Goal: Task Accomplishment & Management: Manage account settings

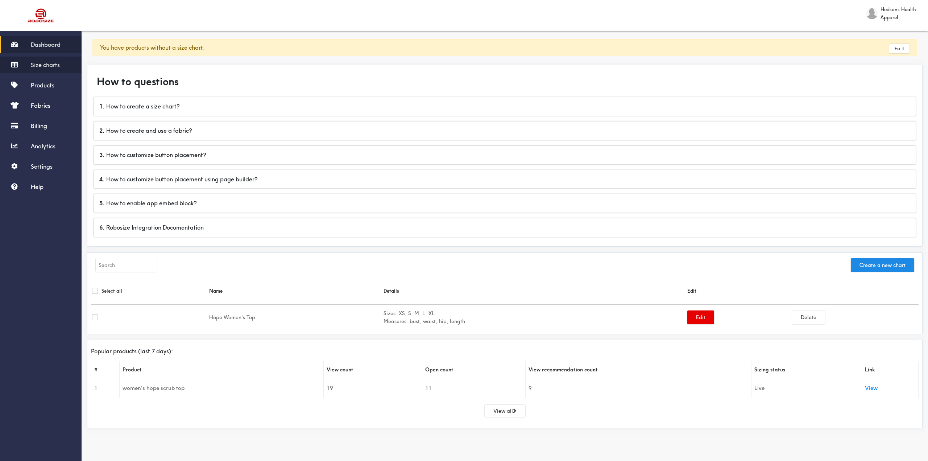
click at [63, 64] on link "Size charts" at bounding box center [41, 65] width 82 height 17
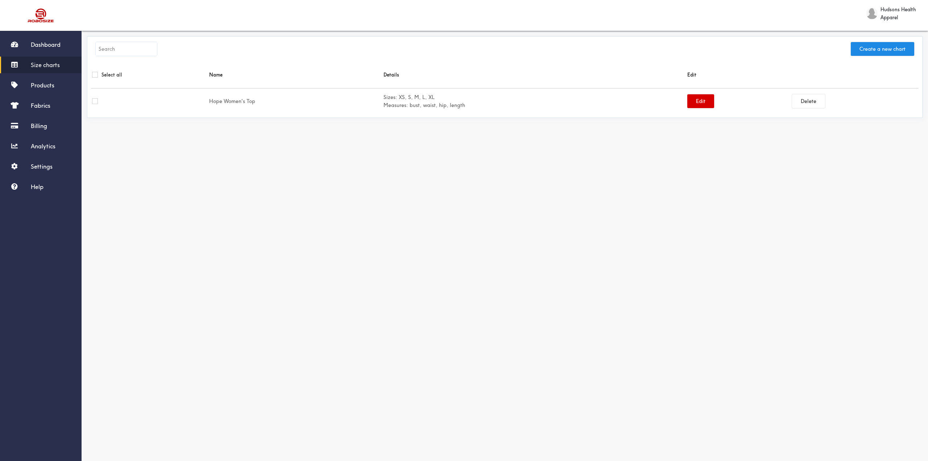
click at [696, 102] on button "Edit" at bounding box center [700, 101] width 27 height 14
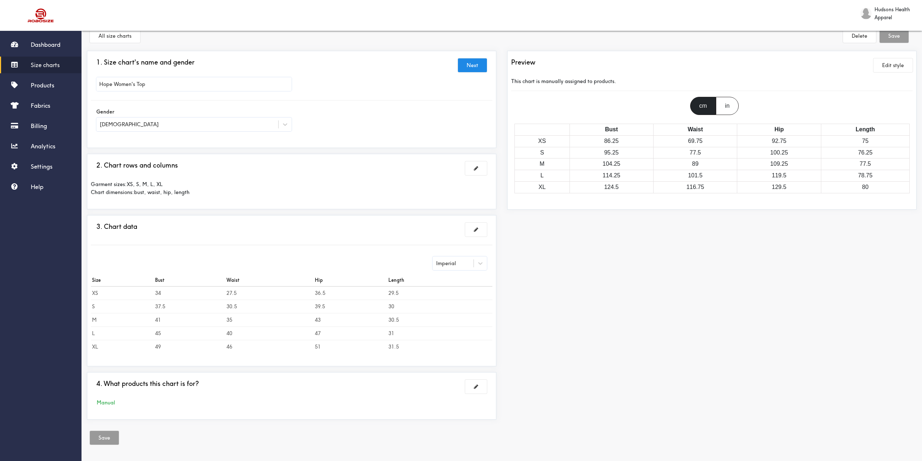
scroll to position [13, 0]
click at [36, 183] on span "Help" at bounding box center [37, 186] width 13 height 7
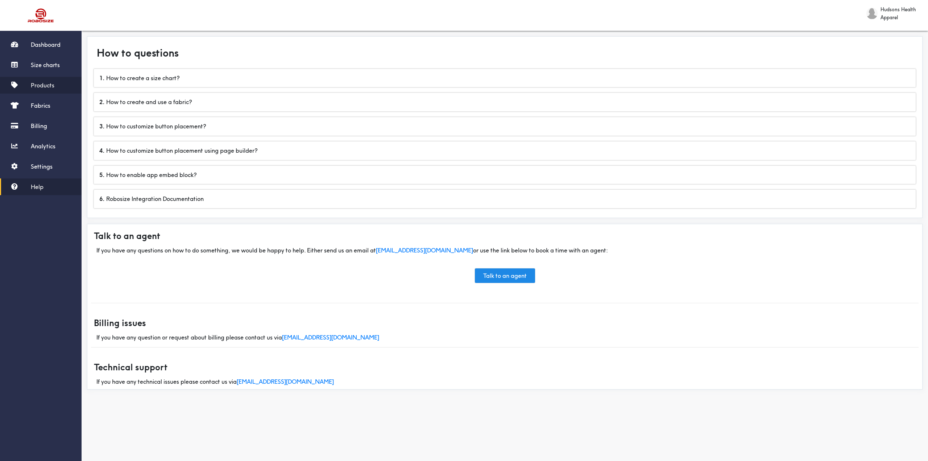
click at [45, 87] on span "Products" at bounding box center [43, 85] width 24 height 7
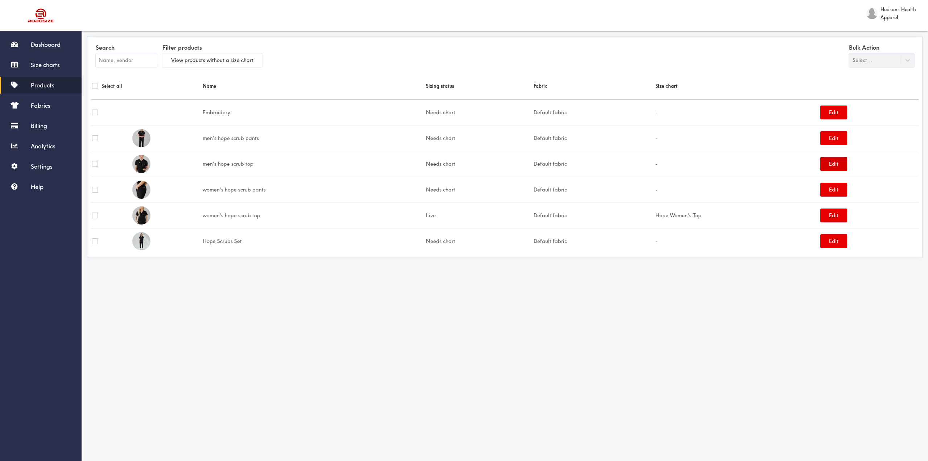
click at [826, 163] on button "Edit" at bounding box center [833, 164] width 27 height 14
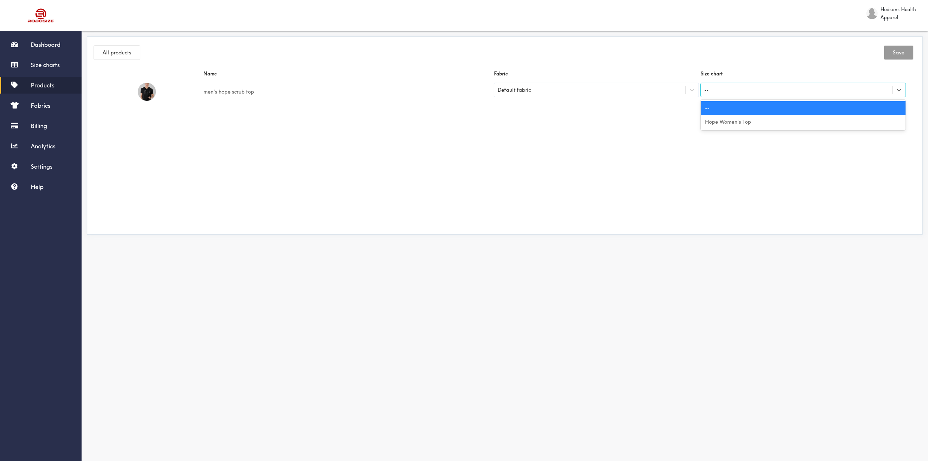
click at [742, 94] on div "--" at bounding box center [795, 90] width 191 height 12
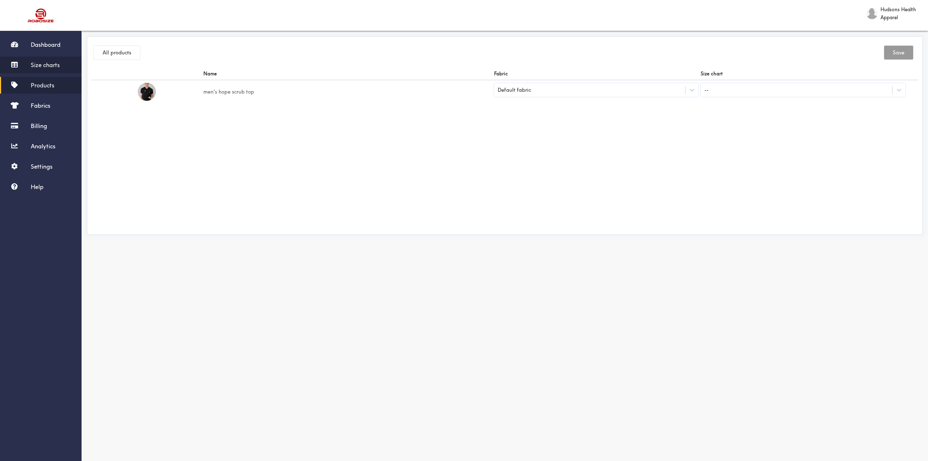
click at [34, 70] on link "Size charts" at bounding box center [41, 65] width 82 height 17
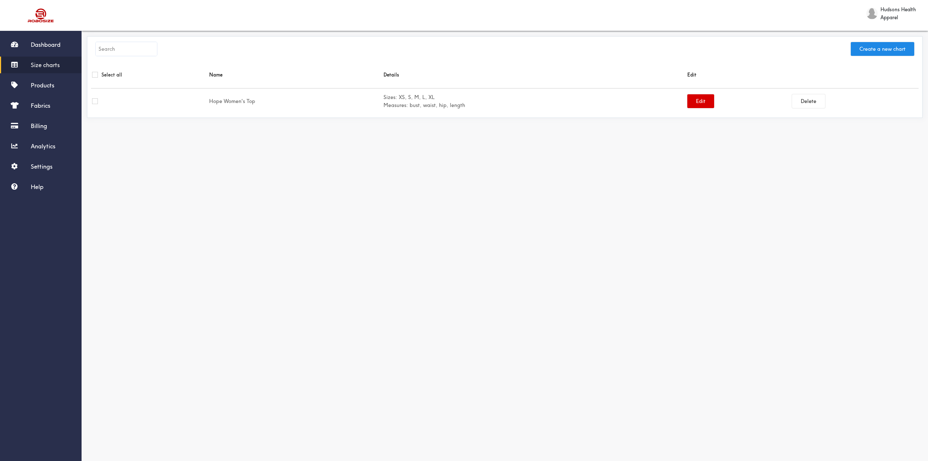
click at [704, 104] on button "Edit" at bounding box center [700, 101] width 27 height 14
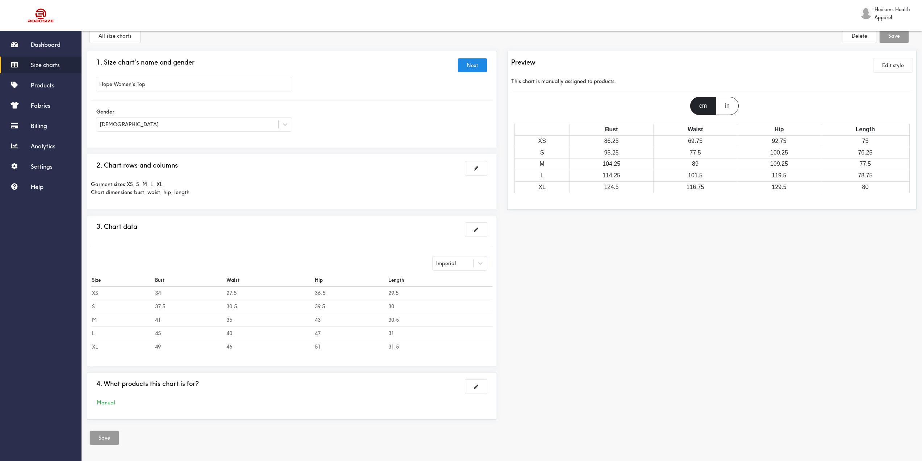
scroll to position [13, 0]
click at [730, 104] on div "in" at bounding box center [727, 105] width 22 height 18
click at [477, 231] on span at bounding box center [476, 228] width 4 height 5
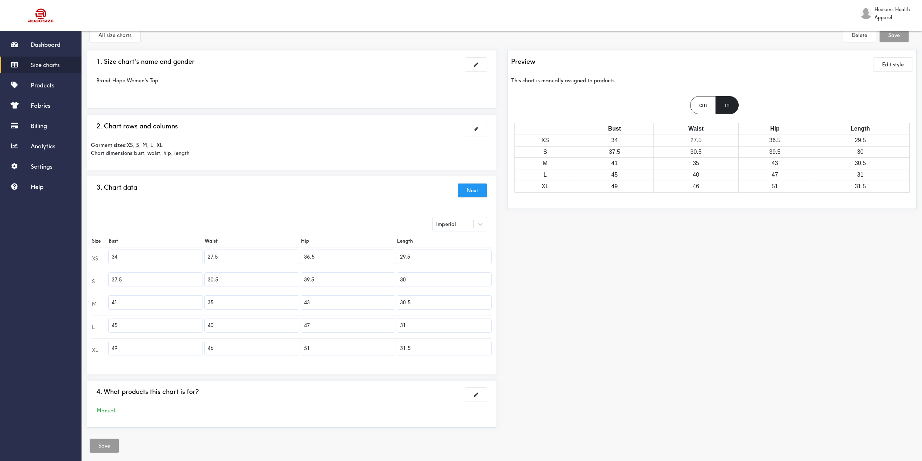
drag, startPoint x: 122, startPoint y: 255, endPoint x: 110, endPoint y: 255, distance: 11.6
click at [110, 255] on input "34" at bounding box center [156, 257] width 94 height 14
click at [178, 258] on input "34" at bounding box center [156, 257] width 94 height 14
drag, startPoint x: 237, startPoint y: 257, endPoint x: 230, endPoint y: 256, distance: 7.0
click at [230, 256] on input "27.5" at bounding box center [252, 257] width 94 height 14
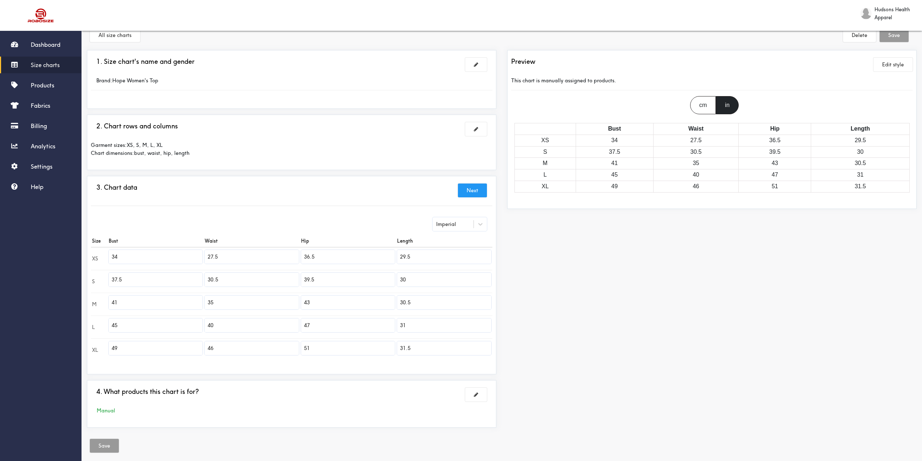
click at [232, 258] on input "27.5" at bounding box center [252, 257] width 94 height 14
type input "27"
click at [159, 256] on input "34" at bounding box center [156, 257] width 94 height 14
click at [240, 258] on input "27" at bounding box center [252, 257] width 94 height 14
click at [325, 255] on input "36.5" at bounding box center [348, 257] width 94 height 14
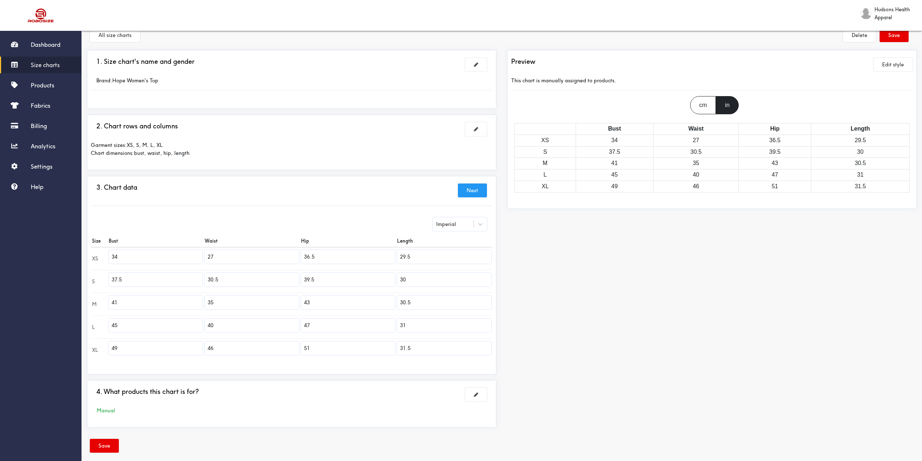
click at [279, 257] on input "27" at bounding box center [252, 257] width 94 height 14
click at [176, 283] on input "37.5" at bounding box center [156, 279] width 94 height 14
drag, startPoint x: 134, startPoint y: 279, endPoint x: 87, endPoint y: 277, distance: 46.8
click at [88, 277] on div "3. Chart data Next Imperial Size Bust Waist Hip Length XS 34 27 36.5 29.5 S 37.…" at bounding box center [291, 275] width 409 height 198
type input "36"
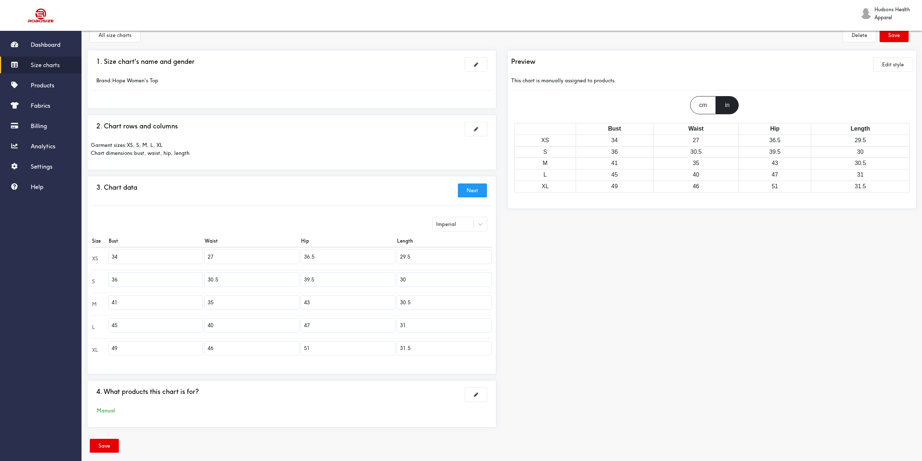
drag, startPoint x: 226, startPoint y: 280, endPoint x: 185, endPoint y: 275, distance: 40.9
click at [185, 275] on tr "S 36 30.5 39.5 30" at bounding box center [291, 281] width 401 height 23
click at [229, 282] on input "30.5" at bounding box center [252, 279] width 94 height 14
type input "29"
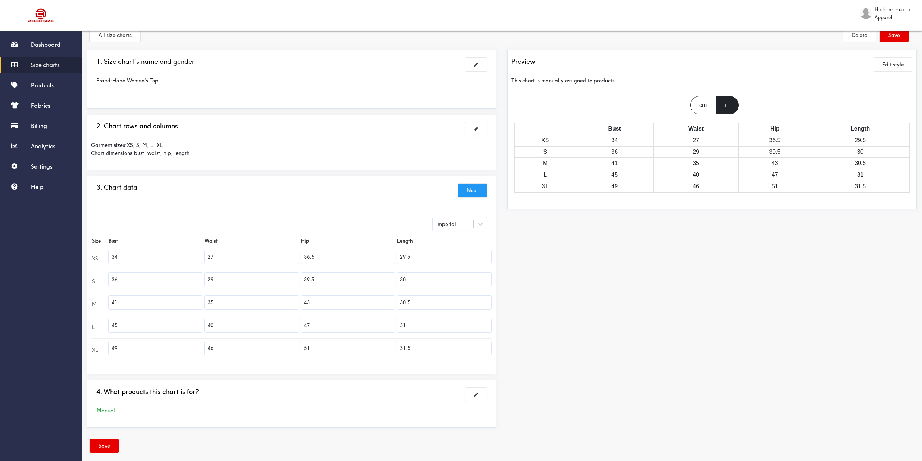
click at [409, 276] on input "30" at bounding box center [444, 279] width 94 height 14
click at [345, 278] on input "39.5" at bounding box center [348, 279] width 94 height 14
click at [336, 282] on input "39.5" at bounding box center [348, 279] width 94 height 14
click at [337, 281] on input "39.5" at bounding box center [348, 279] width 94 height 14
click at [337, 282] on input "39.5" at bounding box center [348, 279] width 94 height 14
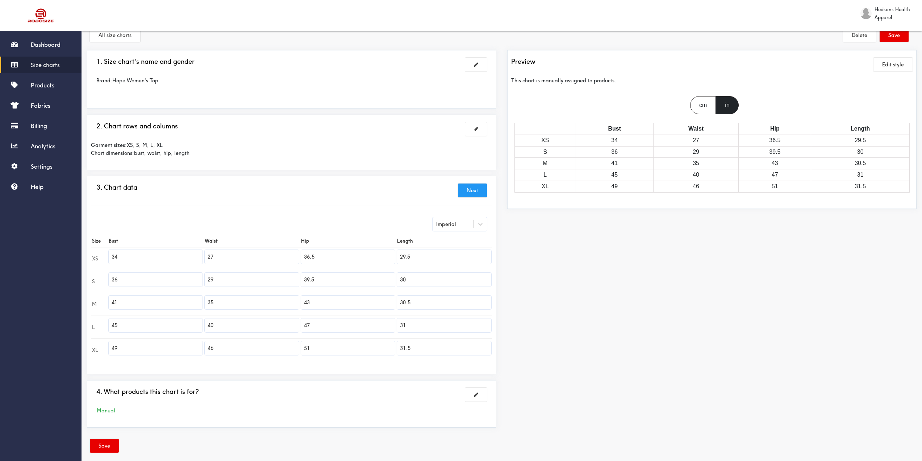
click at [330, 281] on input "39.5" at bounding box center [348, 279] width 94 height 14
click at [307, 280] on input "39.5" at bounding box center [348, 279] width 94 height 14
type input "38.5"
click at [315, 299] on input "43" at bounding box center [348, 302] width 94 height 14
drag, startPoint x: 313, startPoint y: 300, endPoint x: 298, endPoint y: 301, distance: 15.3
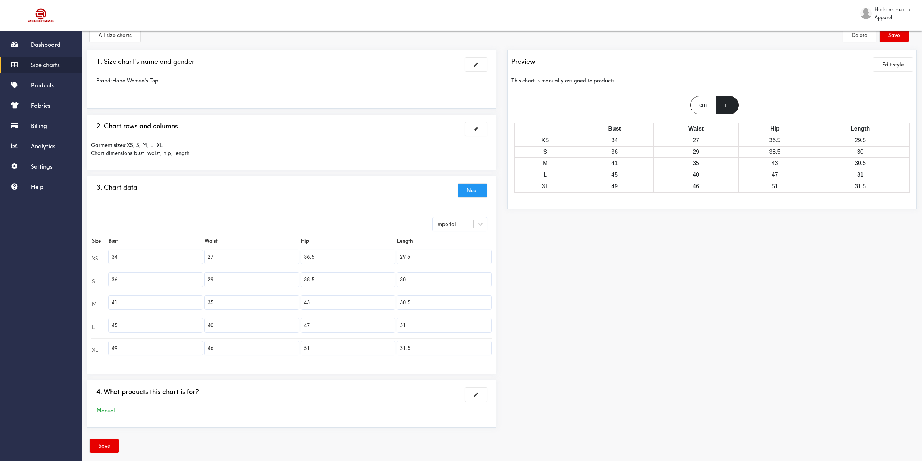
click at [299, 301] on tr "M 41 35 43 30.5" at bounding box center [291, 303] width 401 height 23
type input "40.5"
click at [320, 331] on input "47" at bounding box center [348, 325] width 94 height 14
type input "42.5"
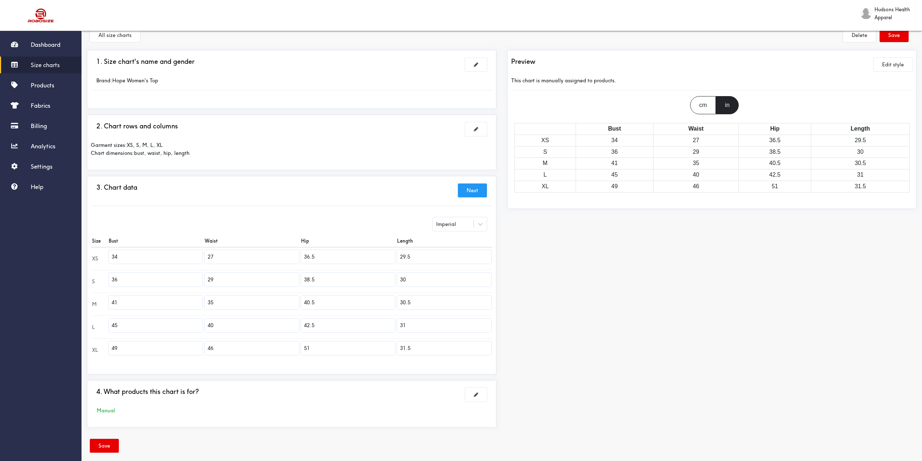
click at [329, 351] on input "51" at bounding box center [348, 348] width 94 height 14
click at [329, 350] on input "51" at bounding box center [348, 348] width 94 height 14
type input "44.5"
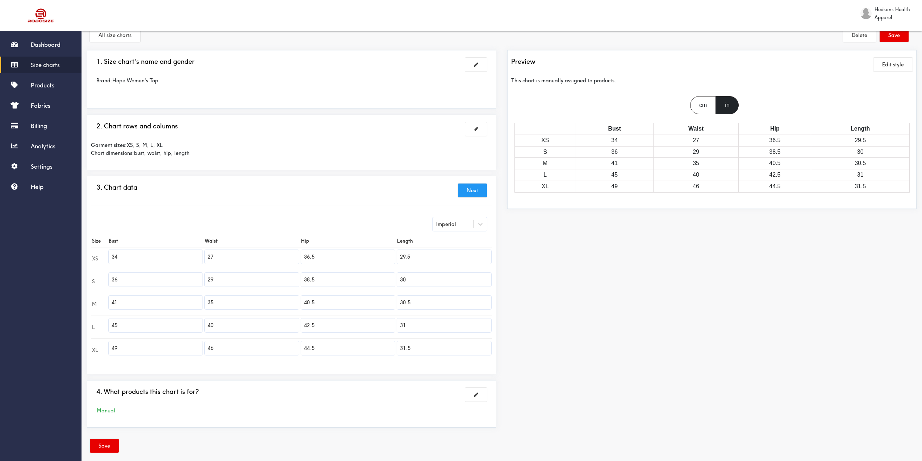
click at [582, 312] on div "Preview Edit style This chart is manually assigned to products. cm in Bust Wais…" at bounding box center [712, 241] width 420 height 383
click at [226, 257] on input "27" at bounding box center [252, 257] width 94 height 14
click at [224, 281] on input "29" at bounding box center [252, 279] width 94 height 14
drag, startPoint x: 216, startPoint y: 303, endPoint x: 211, endPoint y: 304, distance: 5.5
click at [211, 304] on input "35" at bounding box center [252, 302] width 94 height 14
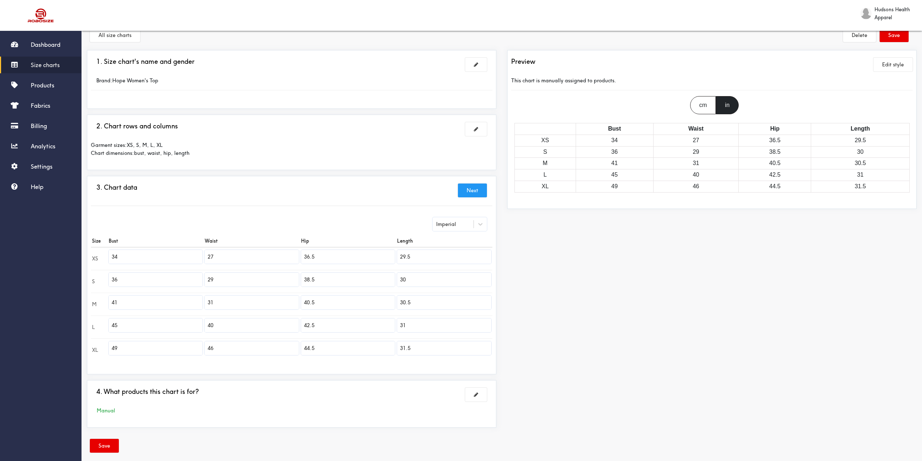
type input "31"
drag, startPoint x: 214, startPoint y: 323, endPoint x: 200, endPoint y: 323, distance: 14.1
click at [200, 323] on tr "L 45 40 42.5 31" at bounding box center [291, 326] width 401 height 23
type input "34"
drag, startPoint x: 221, startPoint y: 350, endPoint x: 205, endPoint y: 348, distance: 15.7
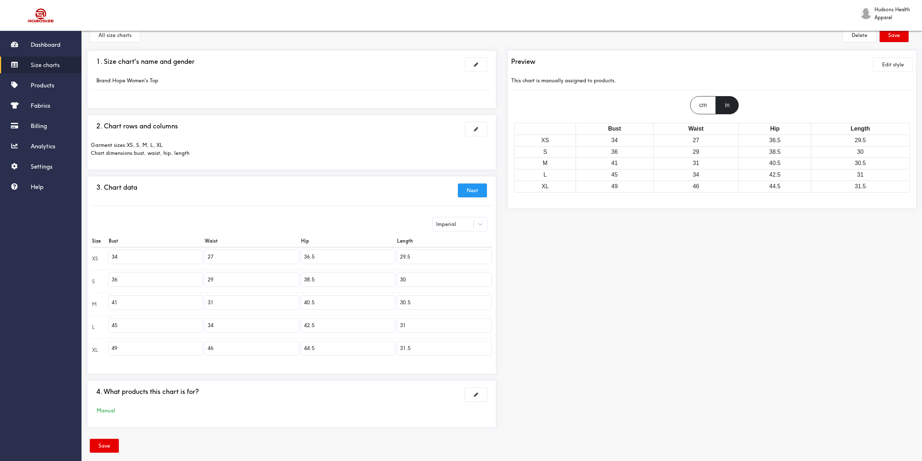
click at [207, 349] on input "46" at bounding box center [252, 348] width 94 height 14
type input "36"
click at [329, 280] on input "38.5" at bounding box center [348, 279] width 94 height 14
click at [324, 303] on input "40.5" at bounding box center [348, 302] width 94 height 14
click at [327, 327] on input "42.5" at bounding box center [348, 325] width 94 height 14
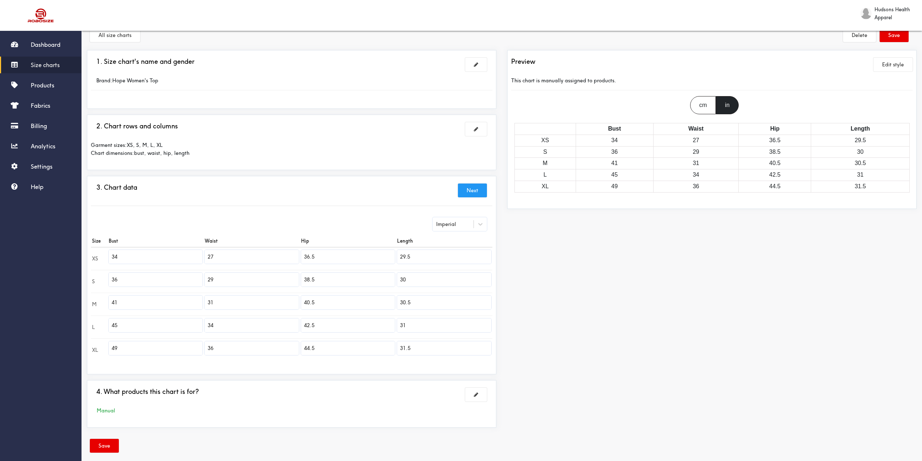
click at [326, 349] on input "44.5" at bounding box center [348, 348] width 94 height 14
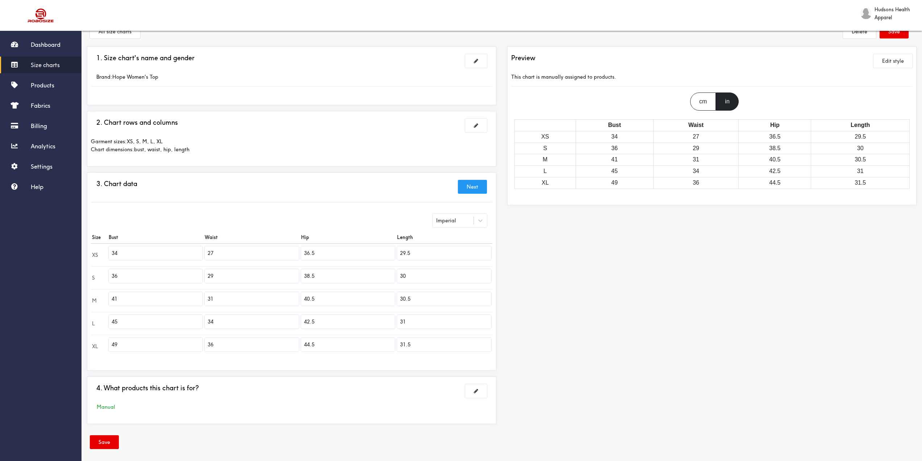
scroll to position [22, 0]
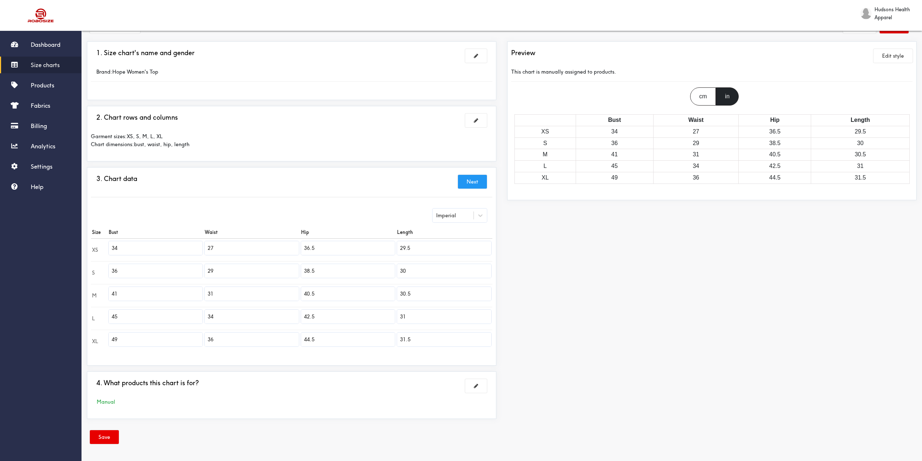
click at [473, 185] on button "Next" at bounding box center [472, 182] width 29 height 14
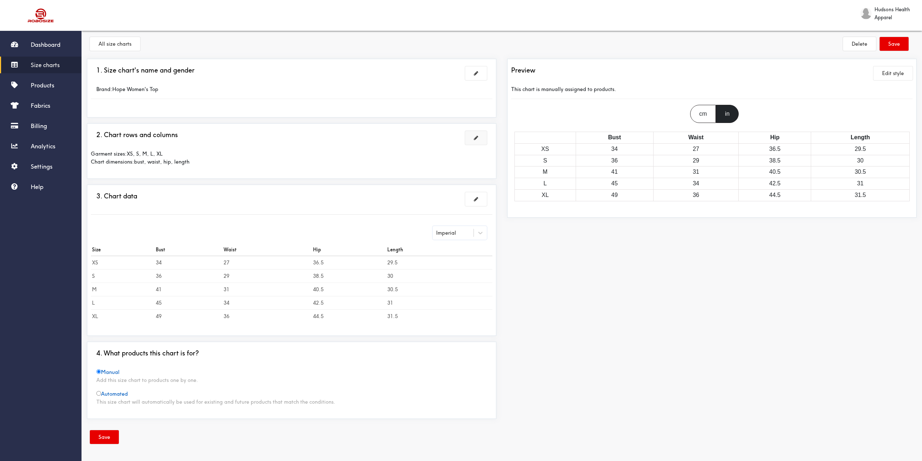
click at [476, 143] on button at bounding box center [476, 138] width 22 height 14
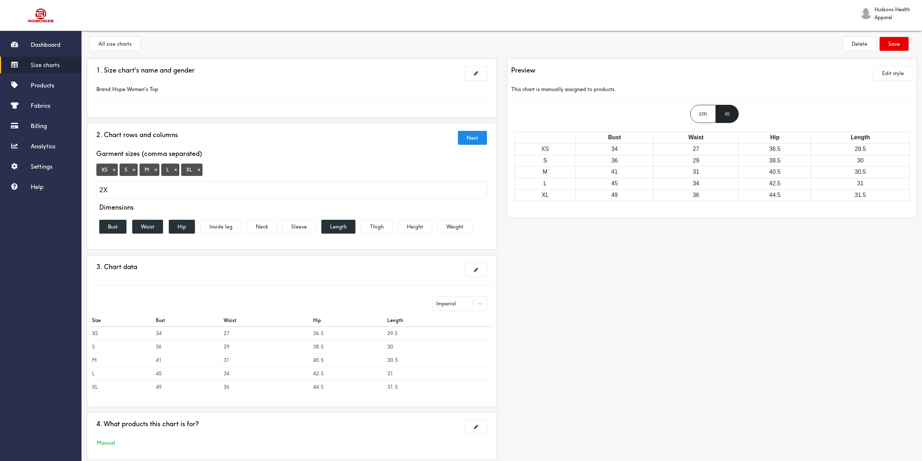
type input "2XL"
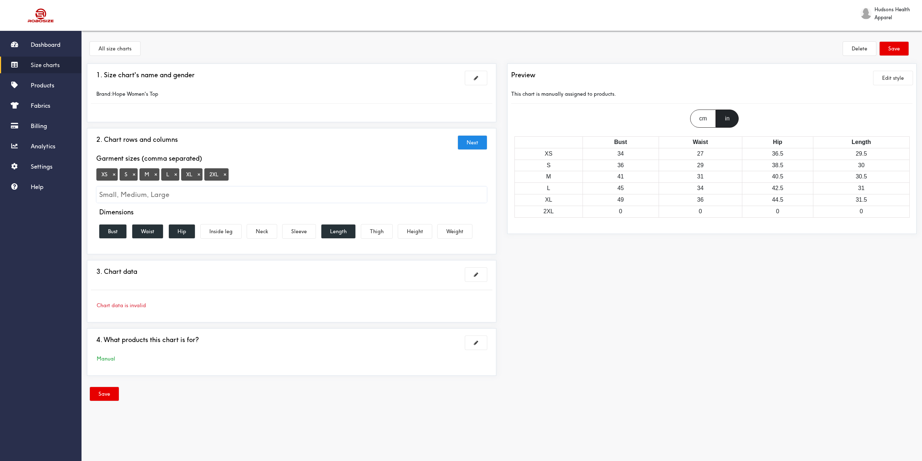
scroll to position [0, 0]
click at [486, 145] on button "Next" at bounding box center [475, 143] width 29 height 14
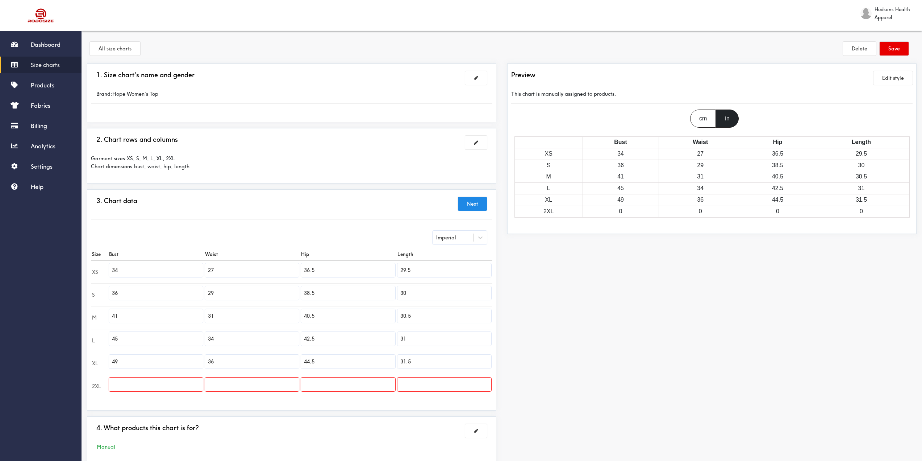
click at [145, 384] on input "text" at bounding box center [156, 384] width 94 height 14
click at [147, 385] on input "text" at bounding box center [156, 384] width 94 height 14
click at [166, 386] on input "text" at bounding box center [156, 384] width 94 height 14
type input "46"
click at [135, 363] on input "49" at bounding box center [156, 361] width 94 height 14
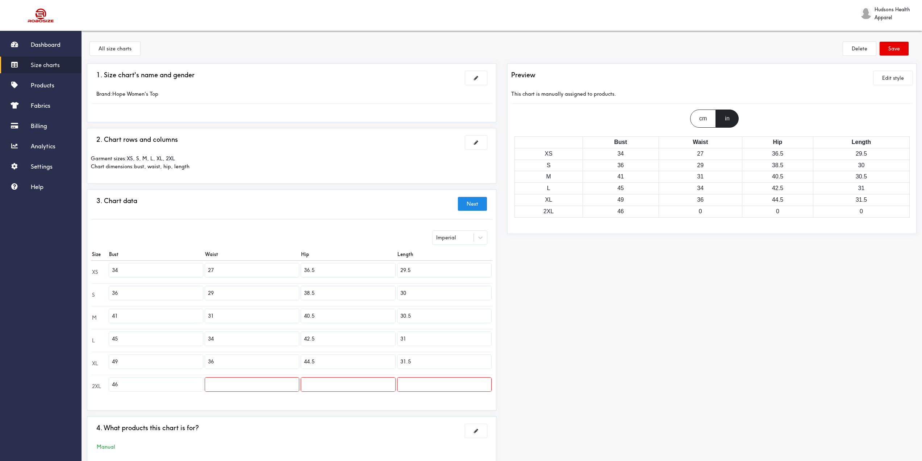
click at [135, 363] on input "49" at bounding box center [156, 361] width 94 height 14
type input "42"
click at [124, 273] on input "34" at bounding box center [156, 270] width 94 height 14
click at [126, 298] on input "36" at bounding box center [156, 293] width 94 height 14
click at [133, 322] on td "41" at bounding box center [156, 317] width 96 height 23
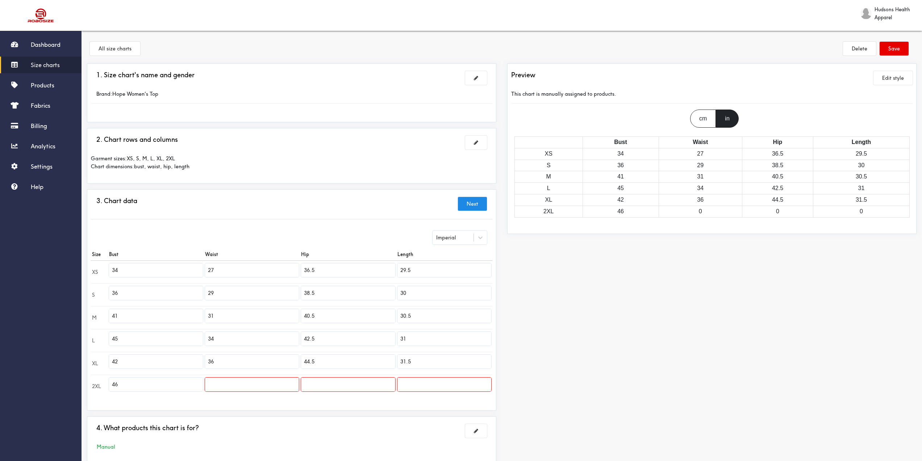
drag, startPoint x: 129, startPoint y: 317, endPoint x: 96, endPoint y: 314, distance: 33.5
click at [97, 314] on tr "M 41 31 40.5 30.5" at bounding box center [291, 317] width 401 height 23
type input "38"
drag, startPoint x: 128, startPoint y: 341, endPoint x: 97, endPoint y: 336, distance: 31.3
click at [100, 337] on tr "L 45 34 42.5 31" at bounding box center [291, 340] width 401 height 23
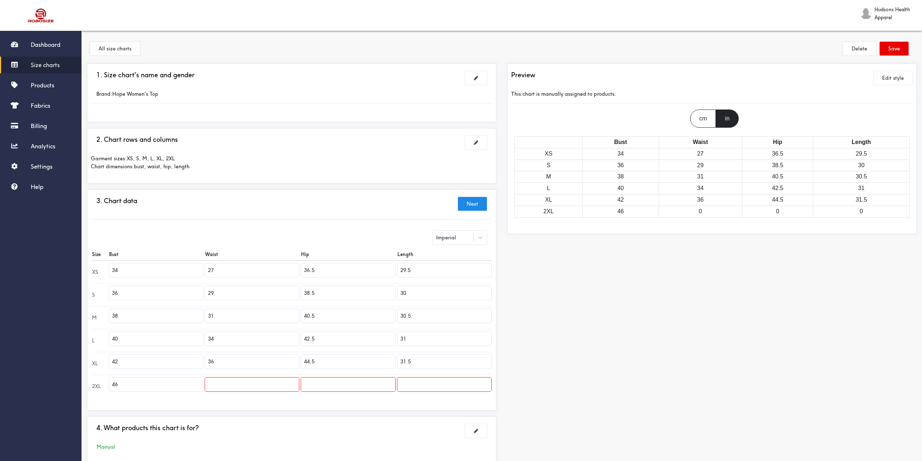
type input "40"
drag, startPoint x: 134, startPoint y: 362, endPoint x: 104, endPoint y: 359, distance: 29.8
click at [104, 360] on tr "XL 42 36 44.5 31.5" at bounding box center [291, 362] width 401 height 23
click at [245, 386] on input "text" at bounding box center [252, 384] width 94 height 14
type input "40"
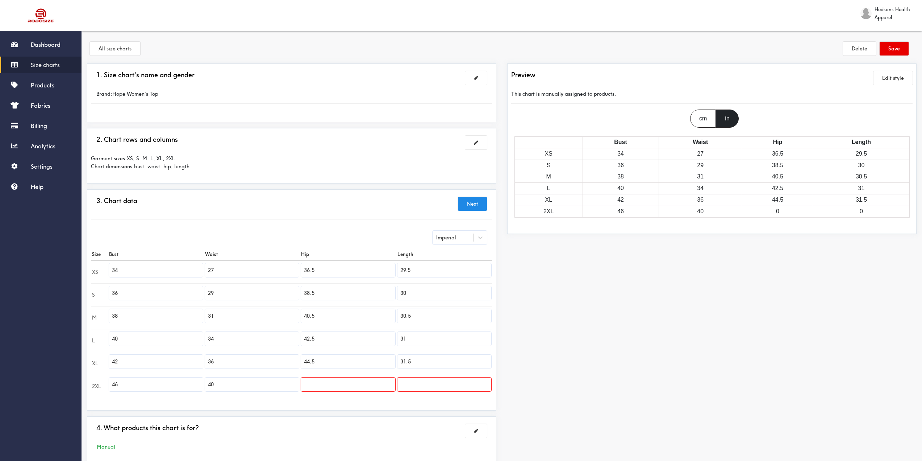
click at [332, 388] on input "text" at bounding box center [348, 384] width 94 height 14
click at [331, 388] on input "text" at bounding box center [348, 384] width 94 height 14
type input "49.5"
click at [450, 383] on input "text" at bounding box center [444, 384] width 94 height 14
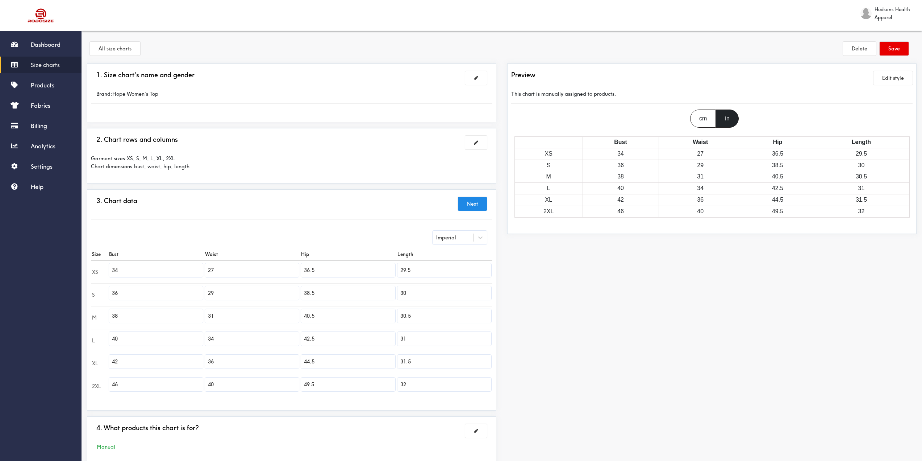
click at [533, 366] on div "Preview Edit style This chart is manually assigned to products. cm in Bust Wais…" at bounding box center [712, 266] width 420 height 406
drag, startPoint x: 418, startPoint y: 383, endPoint x: 391, endPoint y: 380, distance: 27.4
click at [391, 380] on tr "2XL 46 40 49.5 32" at bounding box center [291, 385] width 401 height 23
click at [567, 340] on div "Preview Edit style This chart is manually assigned to products. cm in Bust Wais…" at bounding box center [712, 266] width 420 height 406
click at [432, 358] on input "31.5" at bounding box center [444, 361] width 94 height 14
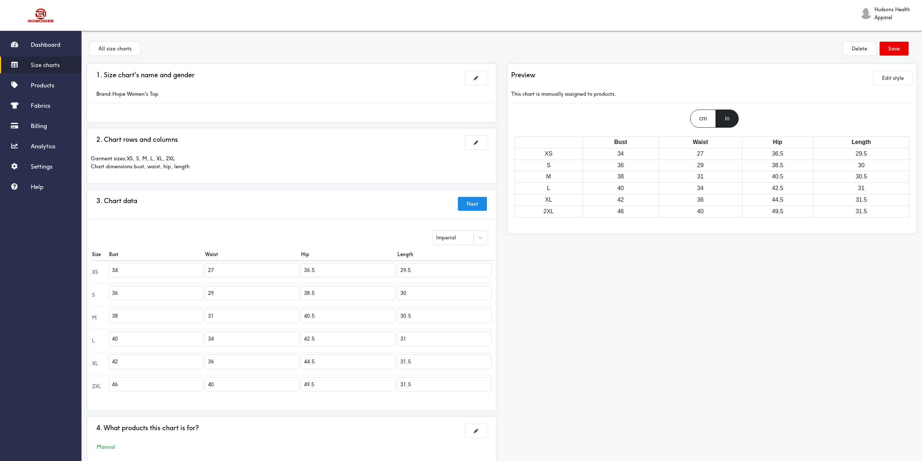
drag, startPoint x: 412, startPoint y: 386, endPoint x: 404, endPoint y: 389, distance: 8.3
click at [404, 389] on input "31.5" at bounding box center [444, 384] width 94 height 14
type input "32"
click at [525, 375] on div "Preview Edit style This chart is manually assigned to products. cm in Bust Wais…" at bounding box center [712, 266] width 420 height 406
click at [893, 46] on button "Save" at bounding box center [894, 49] width 29 height 14
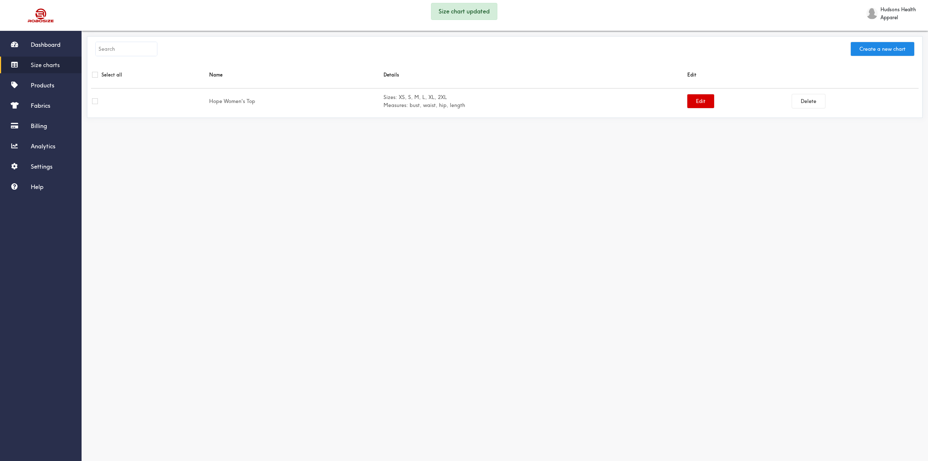
click at [692, 97] on button "Edit" at bounding box center [700, 101] width 27 height 14
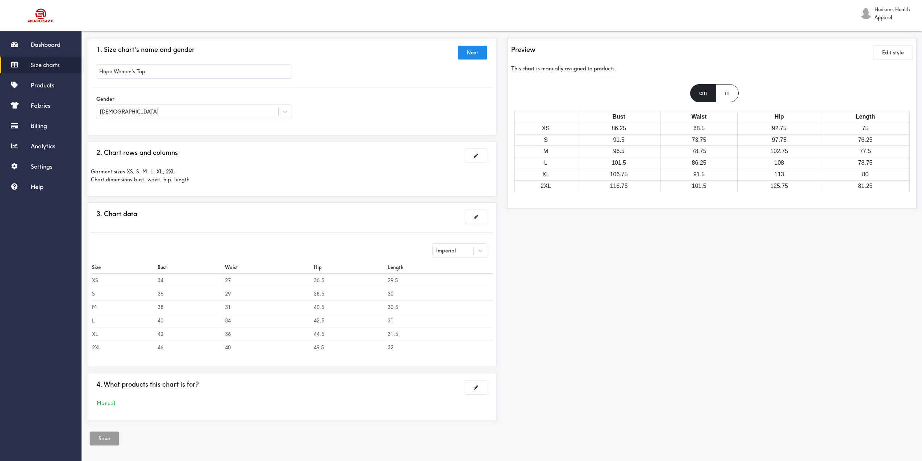
scroll to position [27, 0]
click at [476, 384] on span at bounding box center [476, 385] width 4 height 5
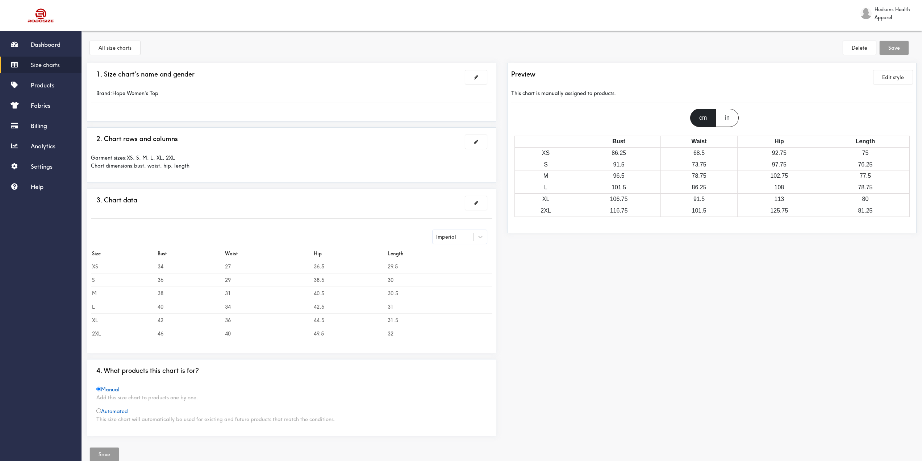
scroll to position [0, 0]
click at [38, 80] on link "Products" at bounding box center [41, 85] width 82 height 17
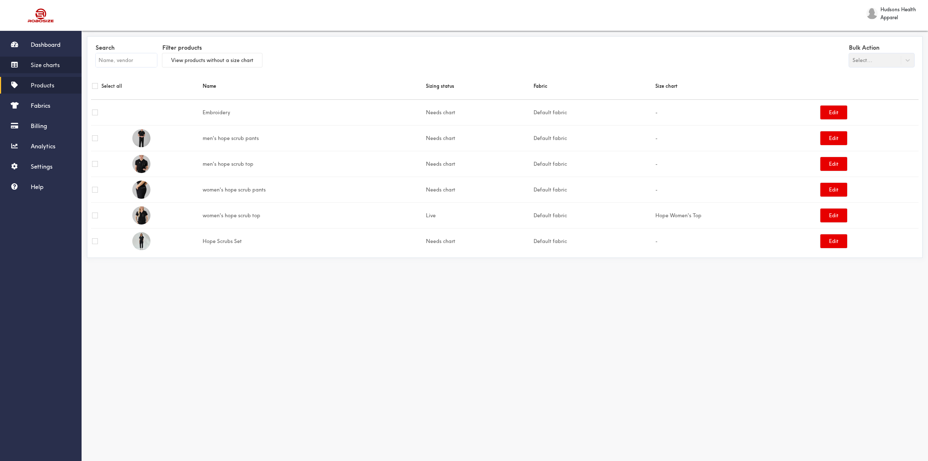
click at [45, 64] on span "Size charts" at bounding box center [45, 64] width 29 height 7
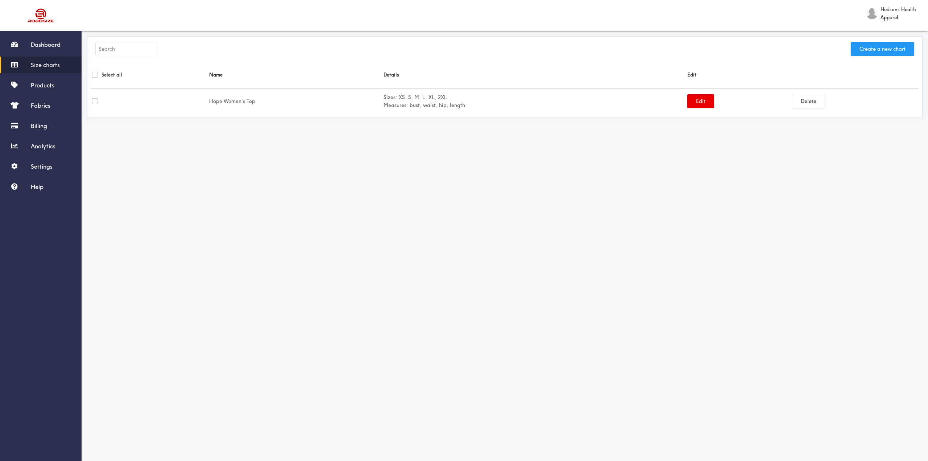
click at [868, 49] on button "Create a new chart" at bounding box center [881, 49] width 63 height 14
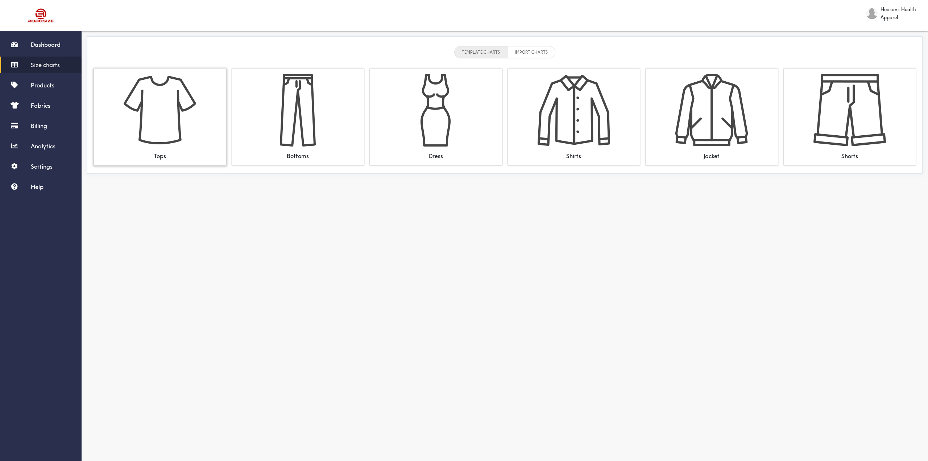
click at [187, 120] on img at bounding box center [160, 110] width 72 height 72
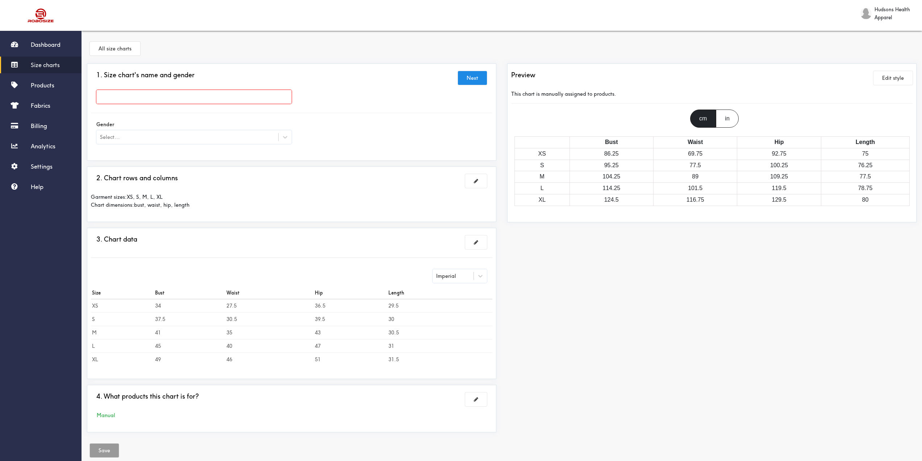
click at [212, 100] on input "text" at bounding box center [193, 97] width 195 height 14
type input "men's hope scrub top"
click at [262, 138] on div at bounding box center [461, 230] width 922 height 461
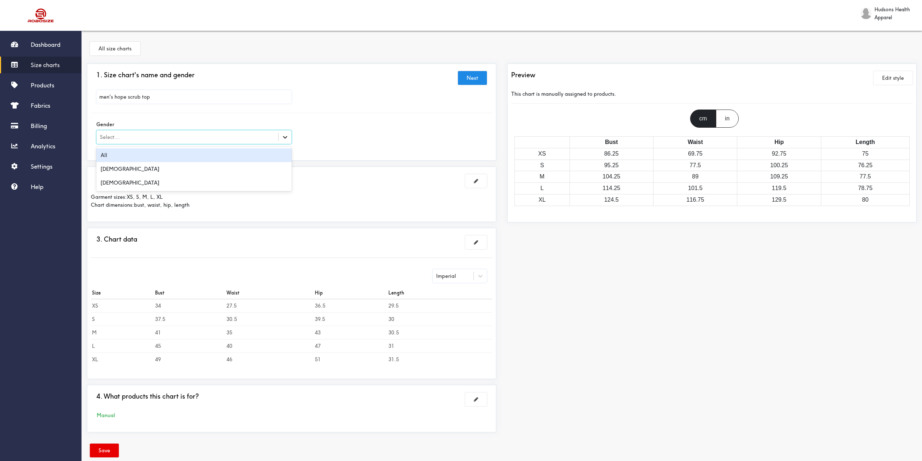
click at [287, 137] on icon at bounding box center [285, 136] width 7 height 7
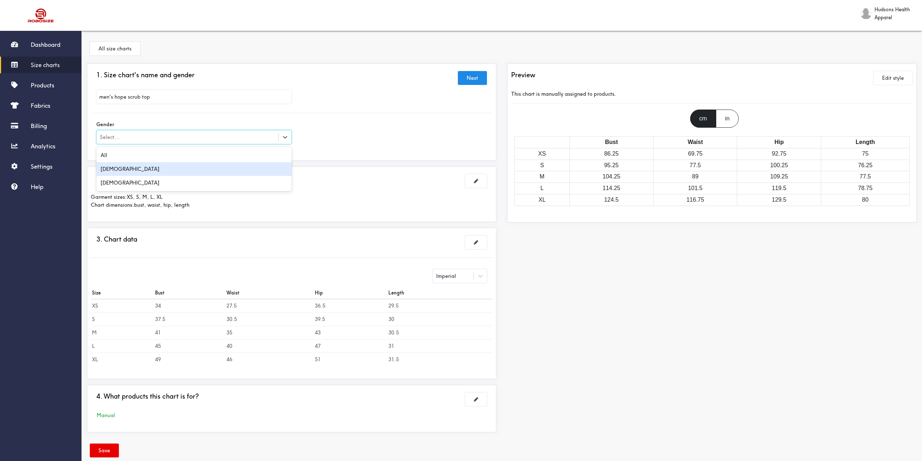
click at [235, 167] on div "[DEMOGRAPHIC_DATA]" at bounding box center [193, 169] width 195 height 14
click at [471, 80] on button "Next" at bounding box center [472, 78] width 29 height 14
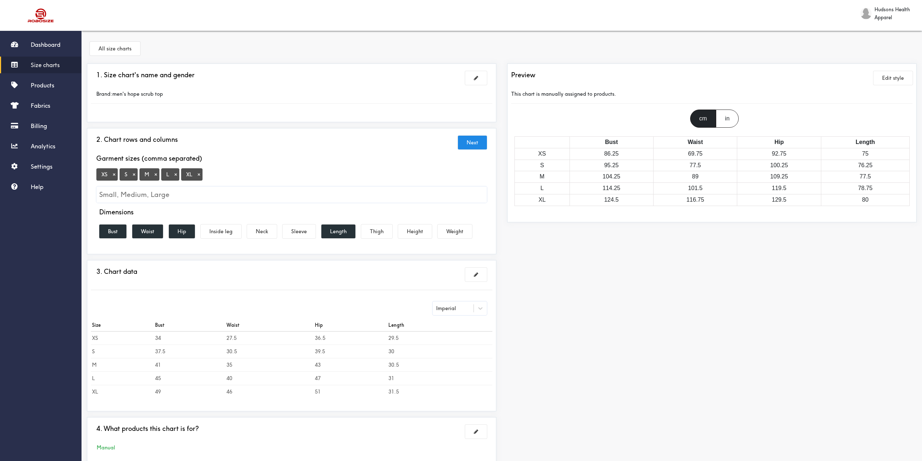
click at [228, 198] on input "Small, Medium, Large" at bounding box center [291, 194] width 391 height 16
click at [113, 176] on button "×" at bounding box center [114, 174] width 7 height 7
click at [121, 196] on input "Small, Medium, Large" at bounding box center [291, 194] width 391 height 16
type input "2XL"
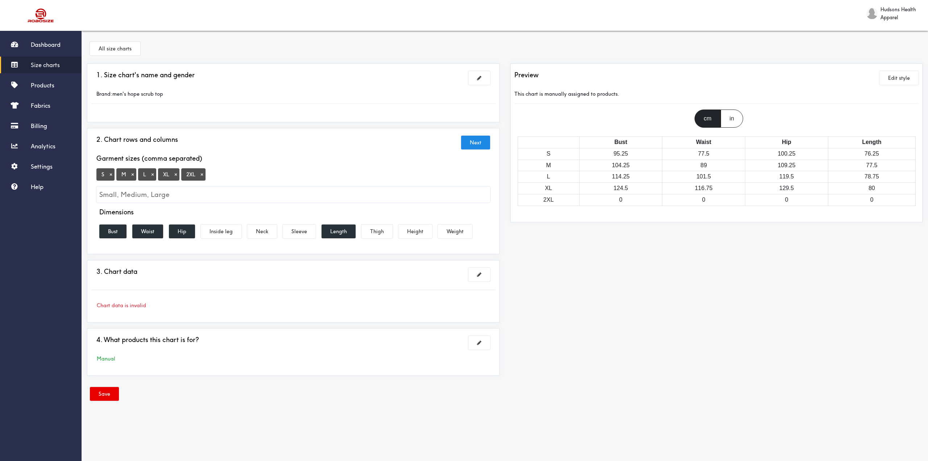
click at [202, 174] on button "×" at bounding box center [201, 174] width 7 height 7
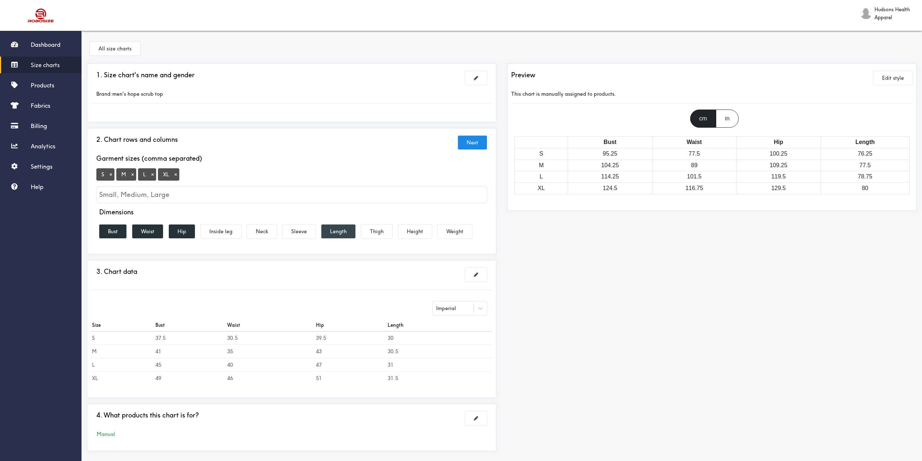
click at [335, 231] on button "Length" at bounding box center [338, 231] width 34 height 14
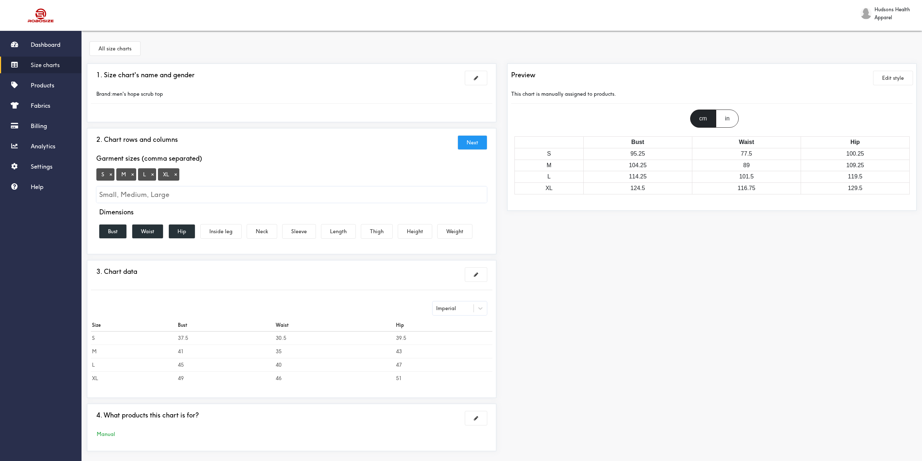
click at [467, 143] on button "Next" at bounding box center [472, 143] width 29 height 14
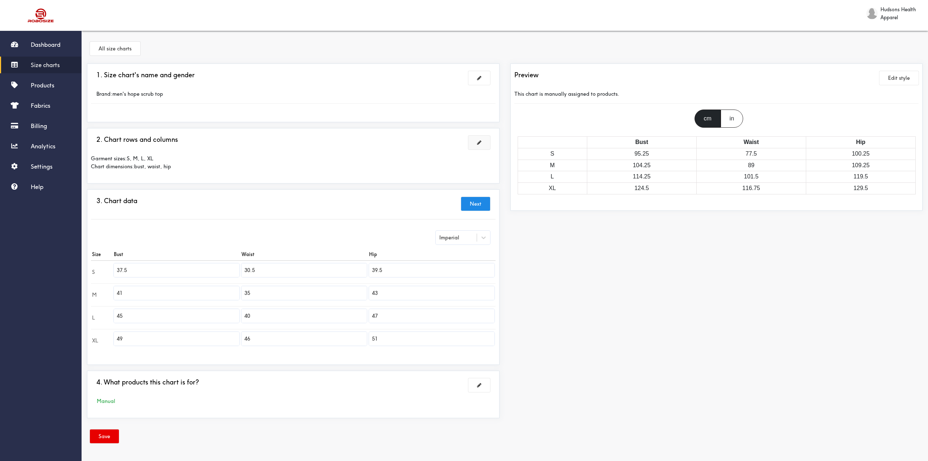
click at [484, 141] on button at bounding box center [479, 143] width 22 height 14
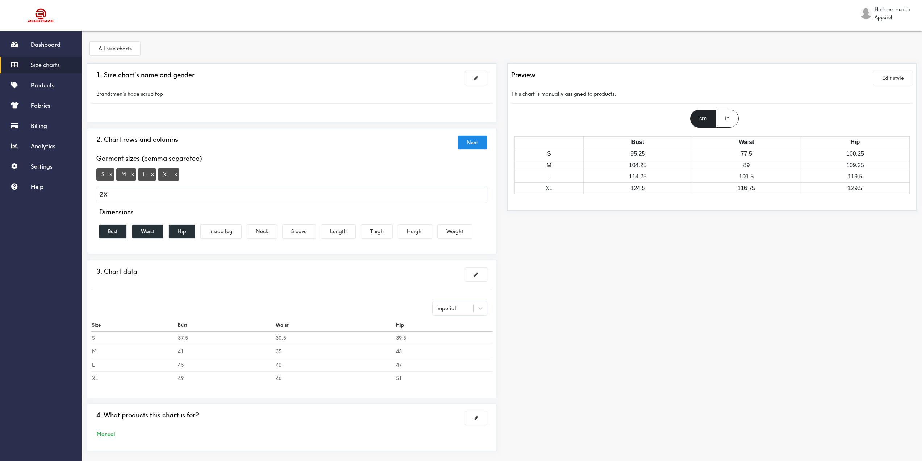
type input "2XL"
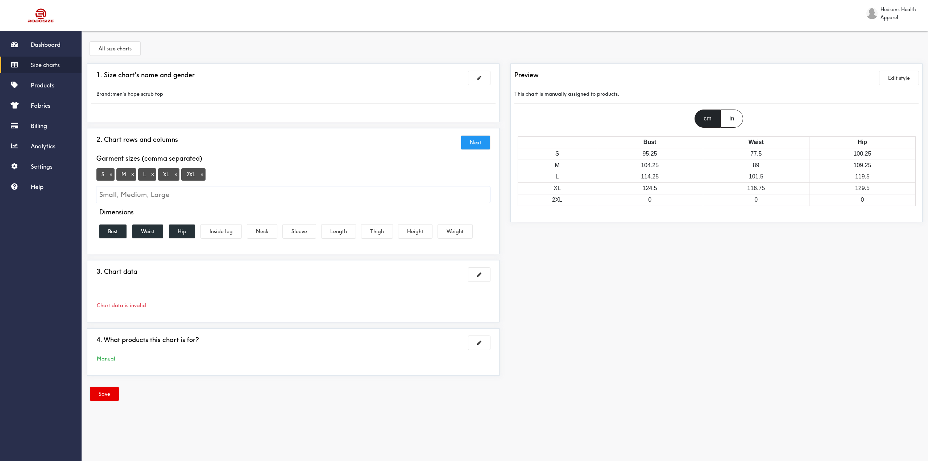
click at [480, 141] on button "Next" at bounding box center [475, 143] width 29 height 14
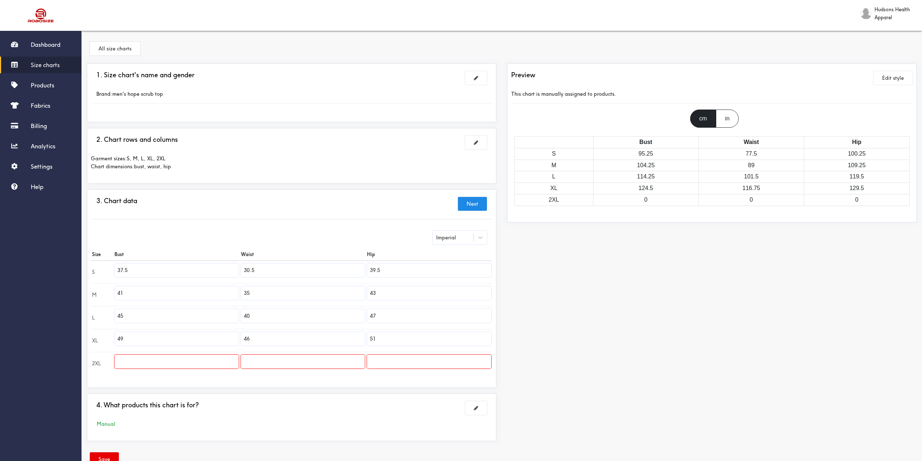
click at [170, 367] on input "text" at bounding box center [176, 361] width 124 height 14
click at [191, 363] on input "text" at bounding box center [176, 361] width 124 height 14
click at [192, 363] on input "text" at bounding box center [176, 361] width 124 height 14
type input "48"
click at [276, 360] on input "text" at bounding box center [303, 361] width 124 height 14
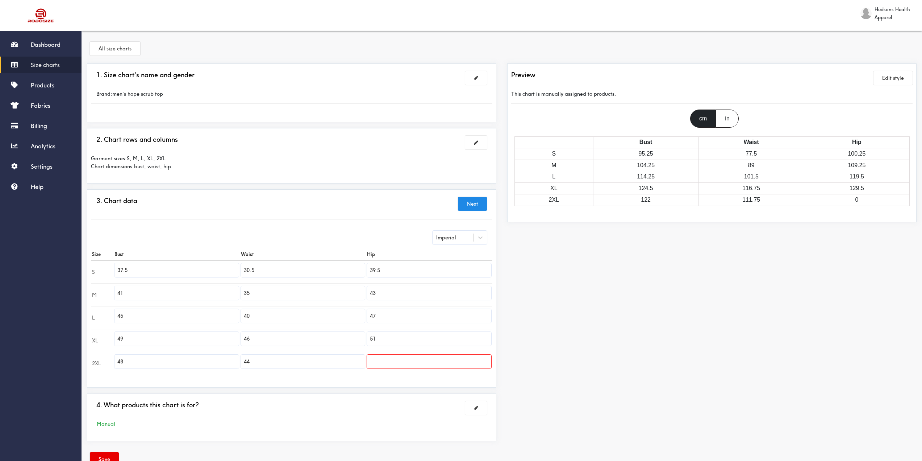
type input "44"
click at [387, 360] on input "text" at bounding box center [429, 361] width 124 height 14
type input "48.5"
click at [567, 325] on div "Preview Edit style This chart is manually assigned to products. cm in Bust Wais…" at bounding box center [712, 254] width 420 height 383
click at [164, 266] on input "37.5" at bounding box center [176, 270] width 124 height 14
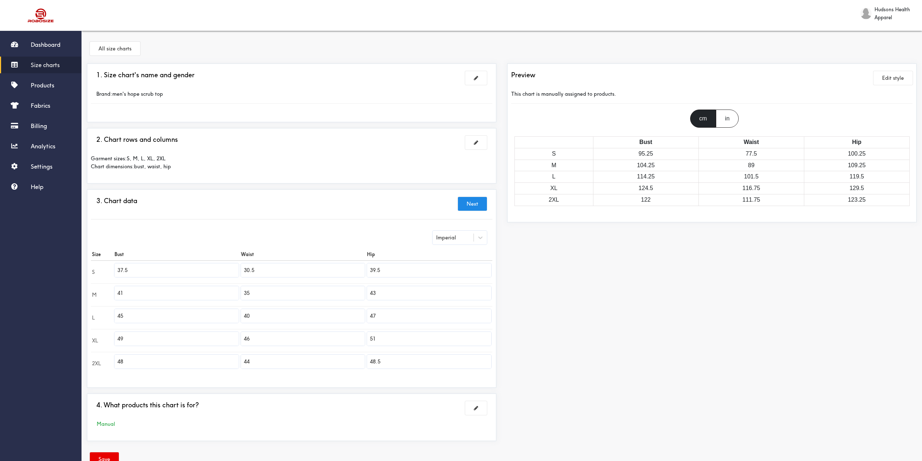
click at [164, 266] on input "37.5" at bounding box center [176, 270] width 124 height 14
type input "39"
click at [157, 252] on th "Bust" at bounding box center [176, 254] width 126 height 13
click at [259, 270] on input "30.5" at bounding box center [303, 270] width 124 height 14
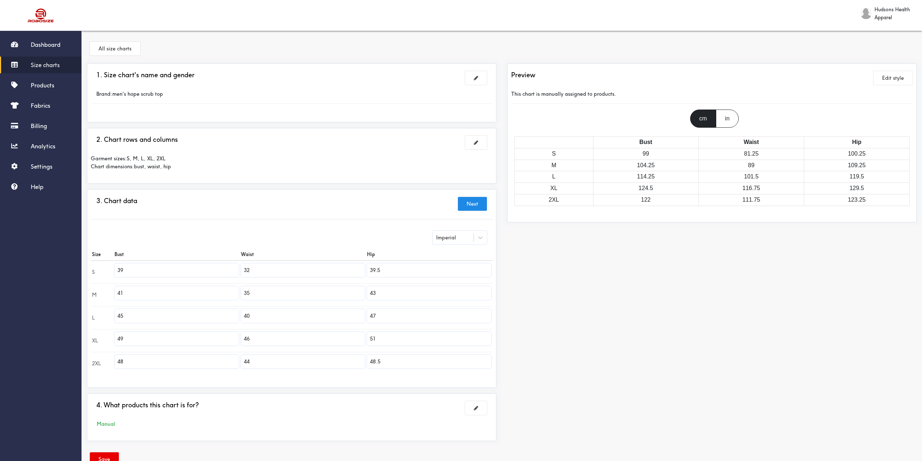
type input "32"
click at [389, 275] on input "39.5" at bounding box center [429, 270] width 124 height 14
type input "38.5"
click at [142, 292] on input "41" at bounding box center [176, 293] width 124 height 14
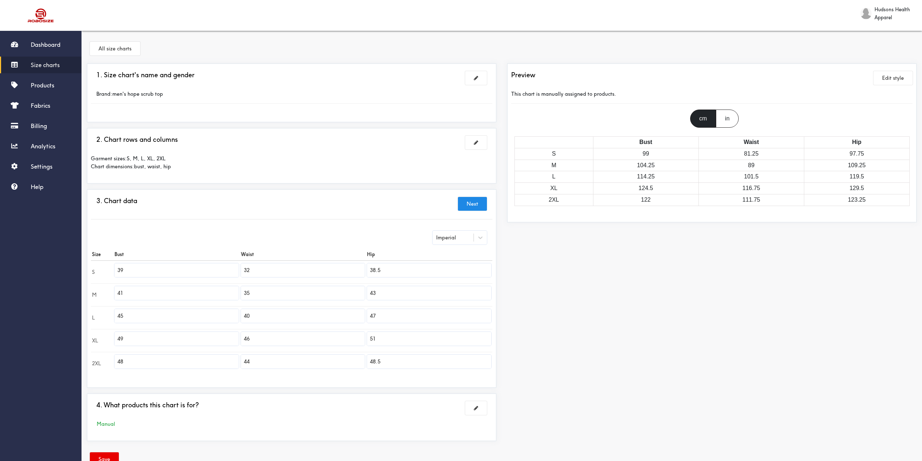
click at [131, 296] on input "41" at bounding box center [176, 293] width 124 height 14
click at [131, 295] on input "41" at bounding box center [176, 293] width 124 height 14
type input "42"
drag, startPoint x: 258, startPoint y: 294, endPoint x: 236, endPoint y: 291, distance: 22.7
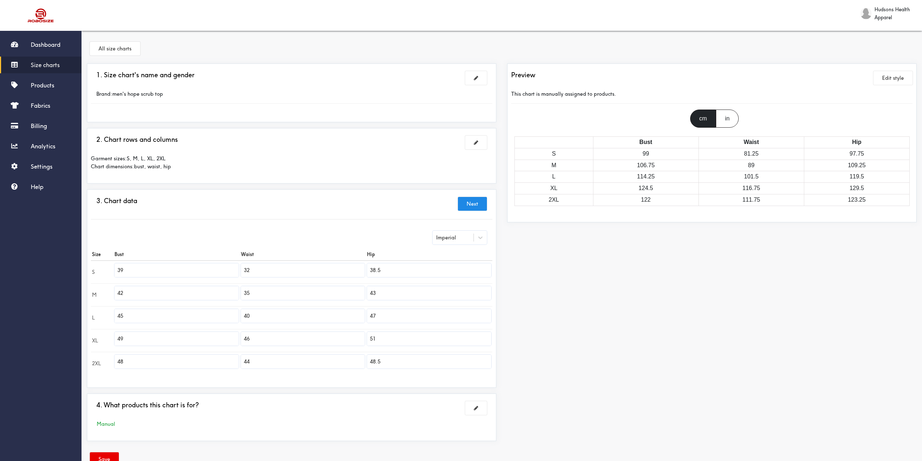
click at [236, 291] on tr "M 42 35 43" at bounding box center [291, 294] width 401 height 23
type input "35"
drag, startPoint x: 393, startPoint y: 296, endPoint x: 329, endPoint y: 282, distance: 65.6
click at [334, 282] on tbody "S 39 32 38.5 M 42 35 43 L 45 40 47 XL 49 46 51 2XL 48 44 48.5" at bounding box center [291, 317] width 401 height 114
type input "40.5"
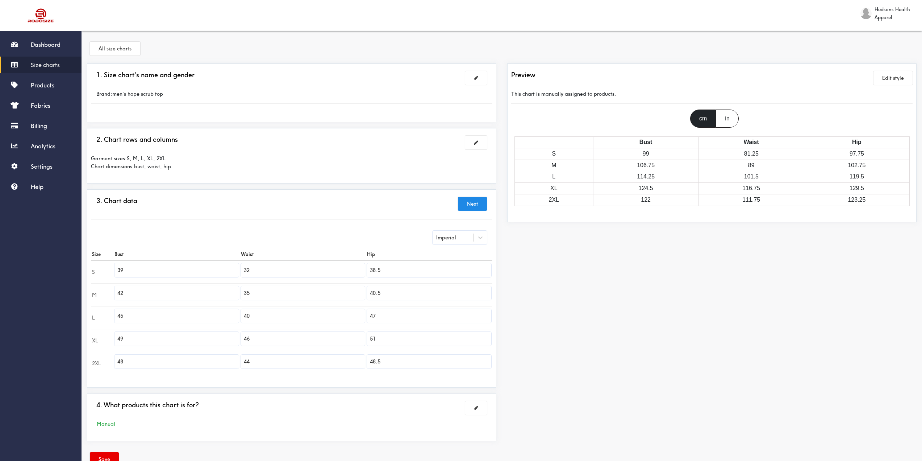
drag, startPoint x: 142, startPoint y: 317, endPoint x: 98, endPoint y: 311, distance: 44.5
click at [100, 312] on tr "L 45 40 47" at bounding box center [291, 317] width 401 height 23
type input "44"
drag, startPoint x: 255, startPoint y: 314, endPoint x: 236, endPoint y: 310, distance: 19.0
click at [240, 309] on td "40" at bounding box center [303, 317] width 126 height 23
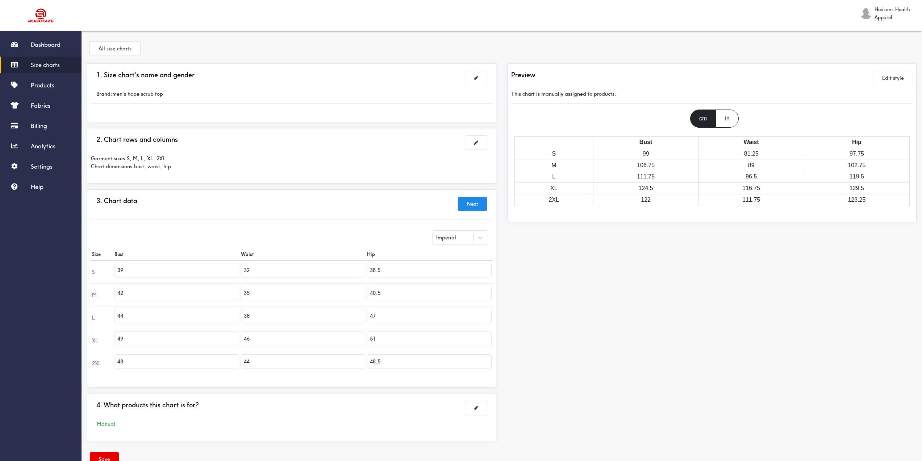
type input "38"
drag, startPoint x: 388, startPoint y: 318, endPoint x: 340, endPoint y: 309, distance: 49.0
click at [351, 311] on tr "L 44 38 47" at bounding box center [291, 317] width 401 height 23
type input "42.5"
click at [99, 331] on tr "XL 49 46 51" at bounding box center [291, 340] width 401 height 23
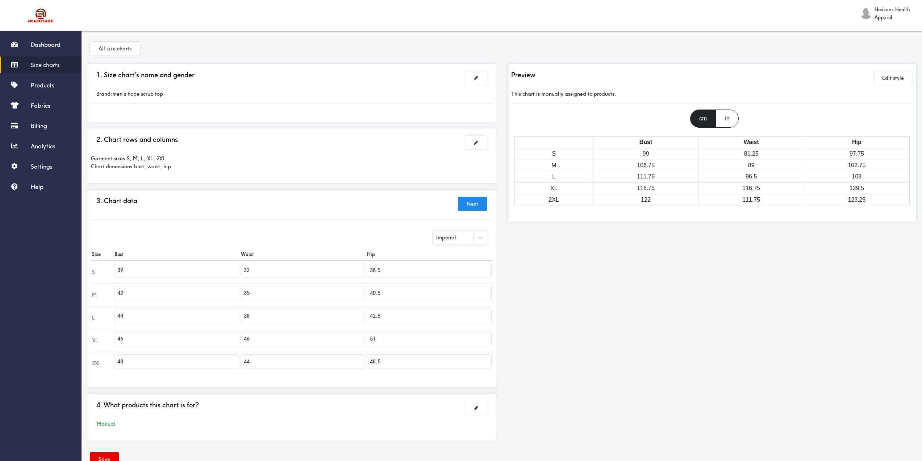
type input "46"
drag, startPoint x: 265, startPoint y: 343, endPoint x: 227, endPoint y: 339, distance: 38.3
click at [233, 340] on tr "XL 46 46 51" at bounding box center [291, 340] width 401 height 23
type input "40"
drag, startPoint x: 388, startPoint y: 318, endPoint x: 344, endPoint y: 312, distance: 45.0
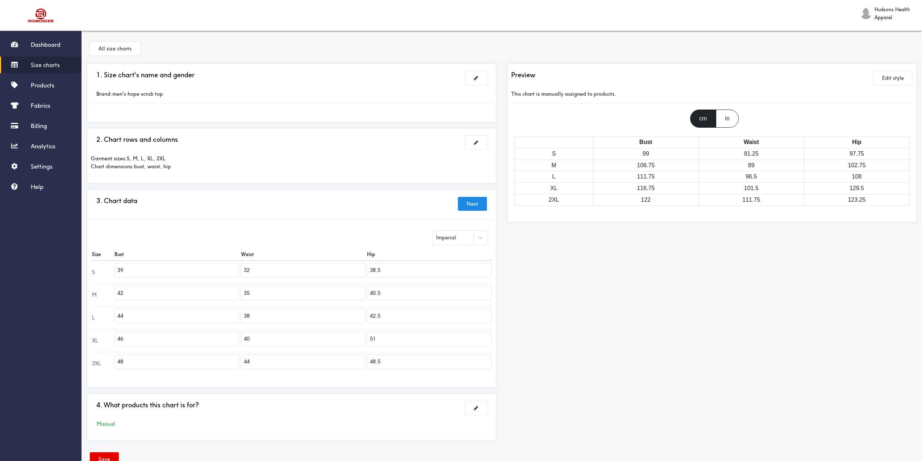
click at [350, 312] on tr "L 44 38 42.5" at bounding box center [291, 317] width 401 height 23
drag, startPoint x: 384, startPoint y: 316, endPoint x: 345, endPoint y: 314, distance: 39.5
click at [349, 314] on tr "L 44 38 44.5" at bounding box center [291, 317] width 401 height 23
type input "42.5"
drag, startPoint x: 386, startPoint y: 339, endPoint x: 354, endPoint y: 332, distance: 32.6
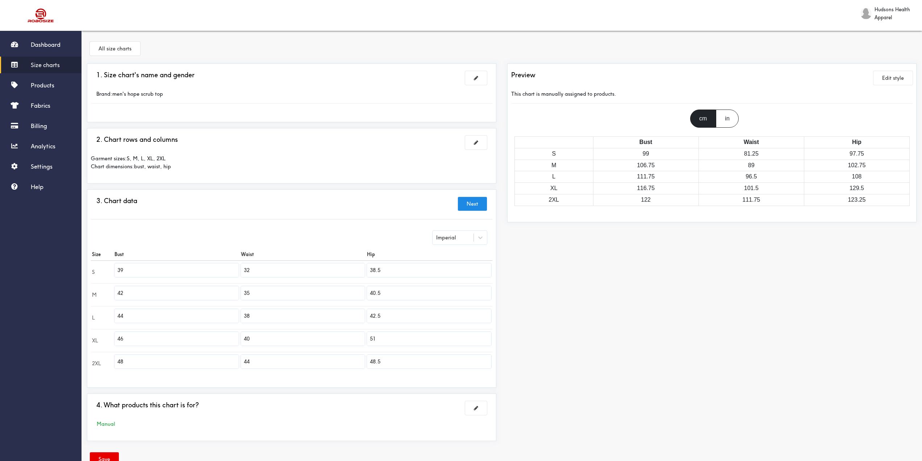
click at [355, 332] on tr "XL 46 40 51" at bounding box center [291, 340] width 401 height 23
type input "44.5"
click at [138, 342] on input "46" at bounding box center [176, 339] width 124 height 14
click at [160, 363] on input "48" at bounding box center [176, 361] width 124 height 14
click at [477, 201] on button "Next" at bounding box center [472, 204] width 29 height 14
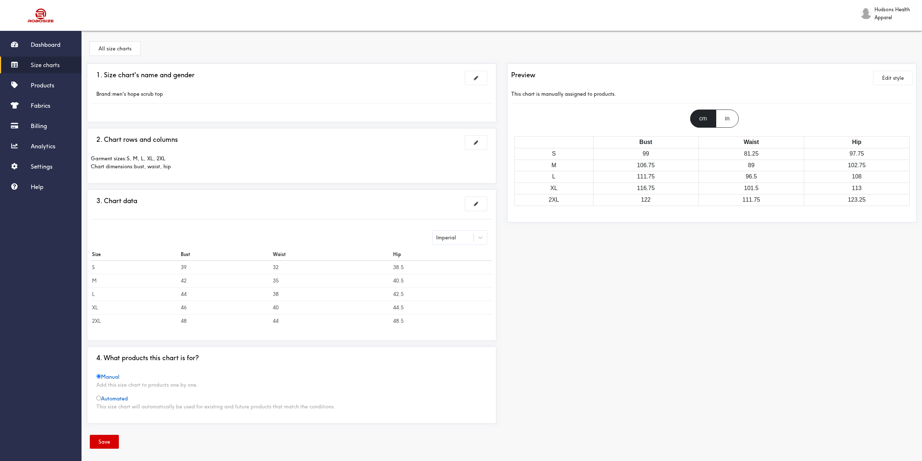
click at [104, 441] on button "Save" at bounding box center [104, 441] width 29 height 14
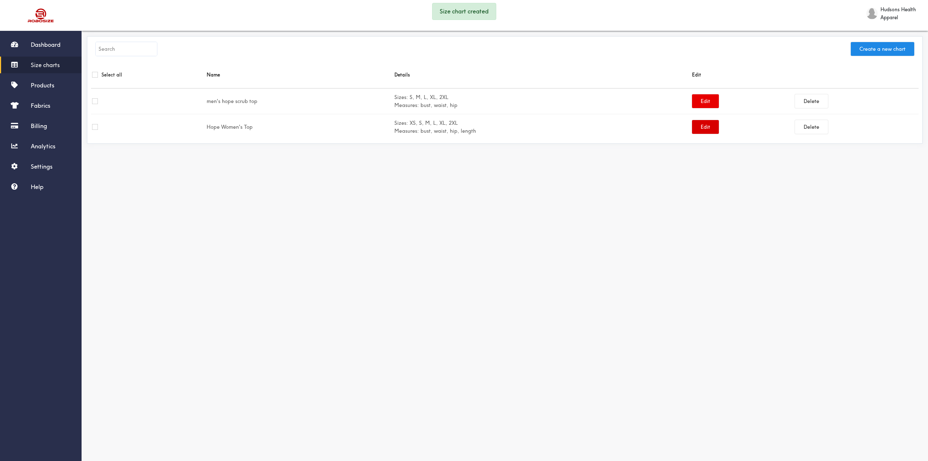
click at [708, 128] on button "Edit" at bounding box center [705, 127] width 27 height 14
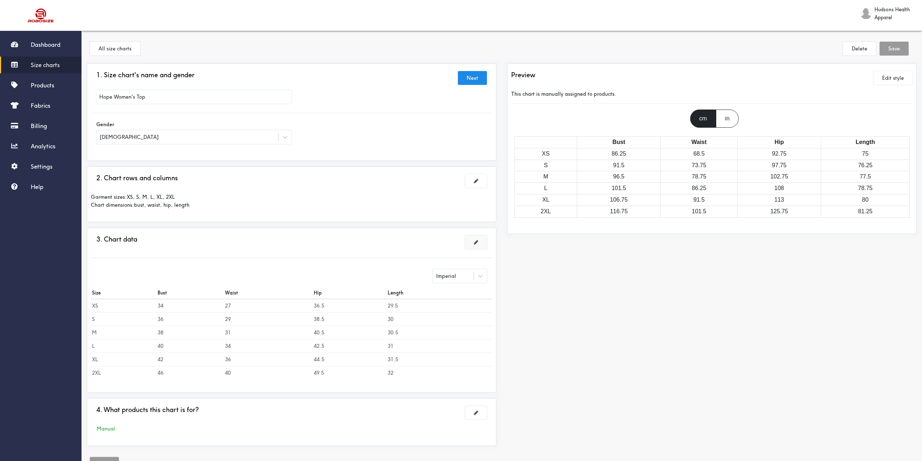
click at [478, 241] on span at bounding box center [476, 241] width 4 height 5
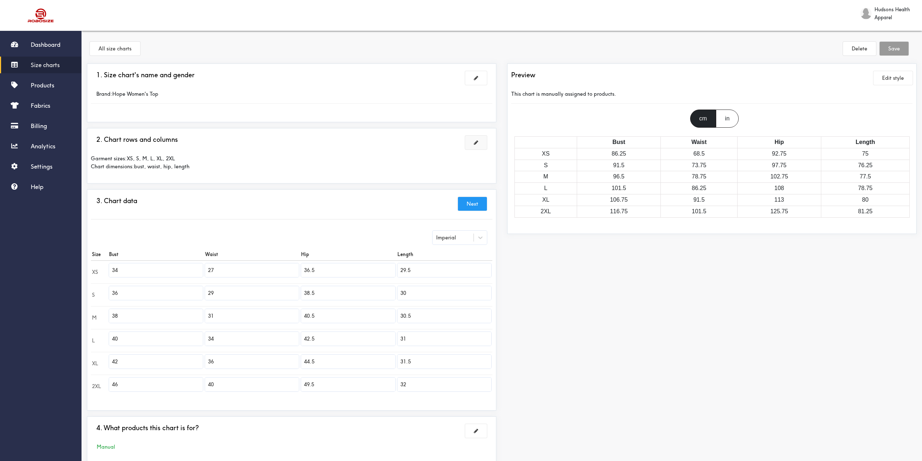
click at [481, 145] on button at bounding box center [476, 143] width 22 height 14
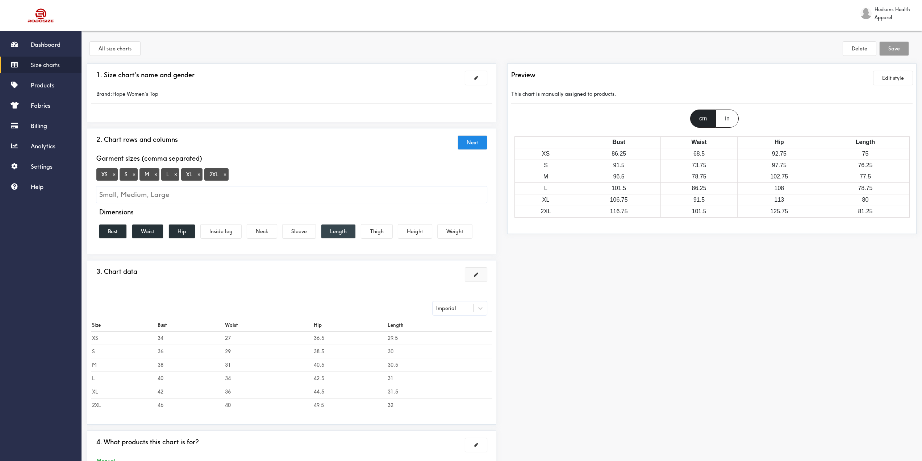
click at [338, 231] on button "Length" at bounding box center [338, 231] width 34 height 14
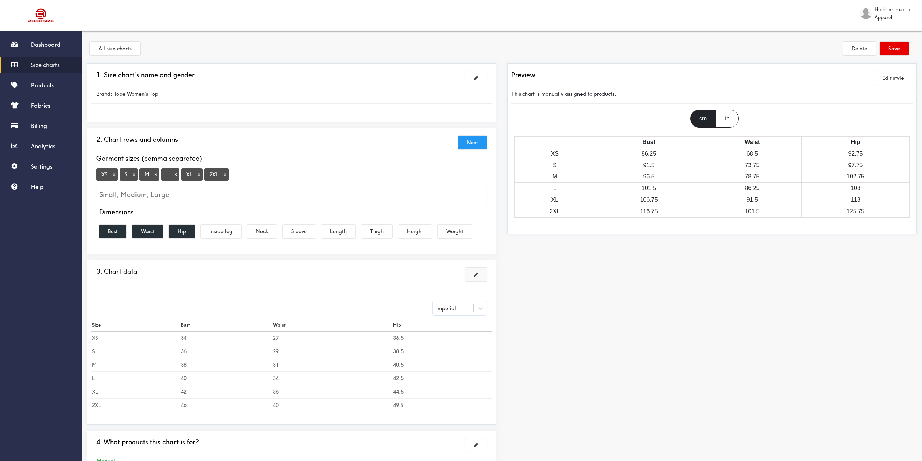
click at [472, 145] on button "Next" at bounding box center [472, 143] width 29 height 14
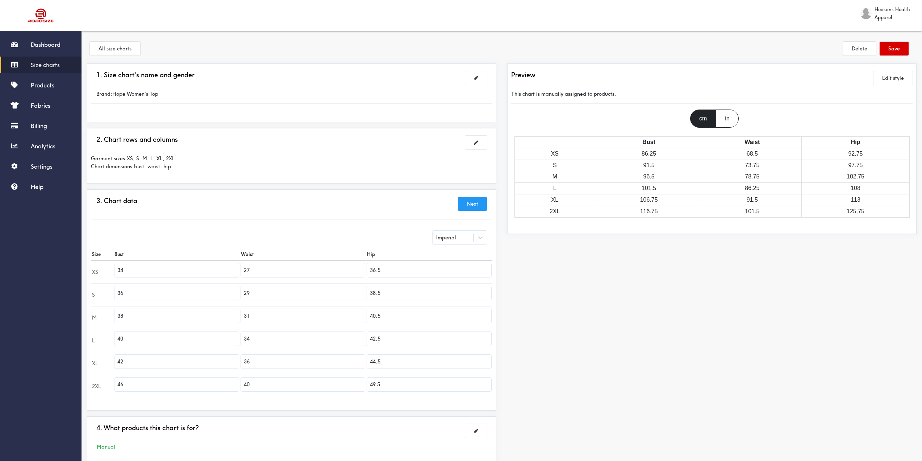
click at [883, 50] on button "Save" at bounding box center [894, 49] width 29 height 14
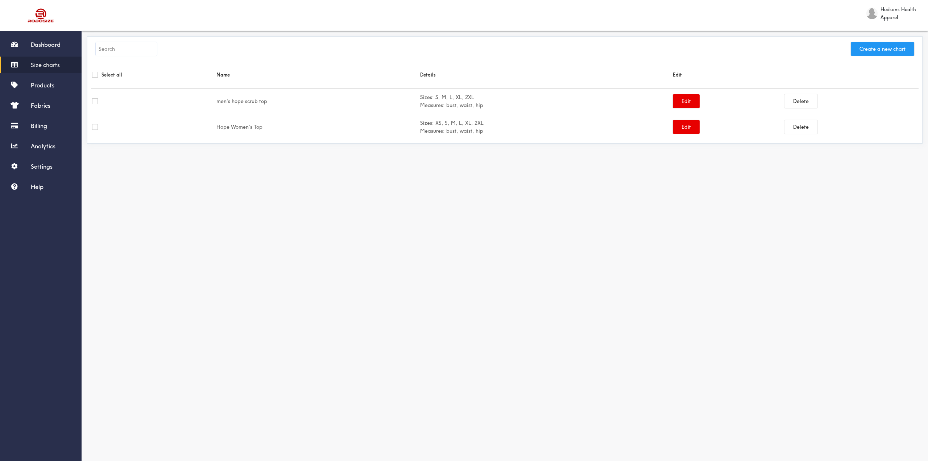
click at [878, 48] on button "Create a new chart" at bounding box center [881, 49] width 63 height 14
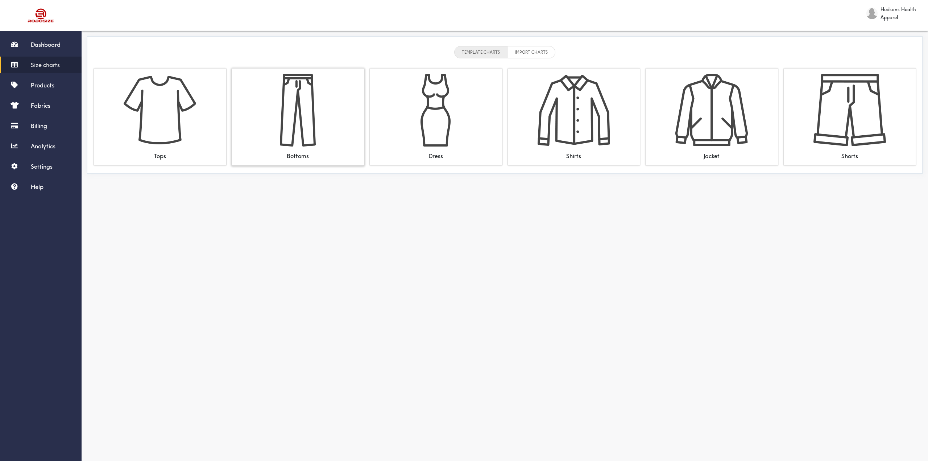
click at [335, 121] on div "Bottoms" at bounding box center [298, 116] width 132 height 97
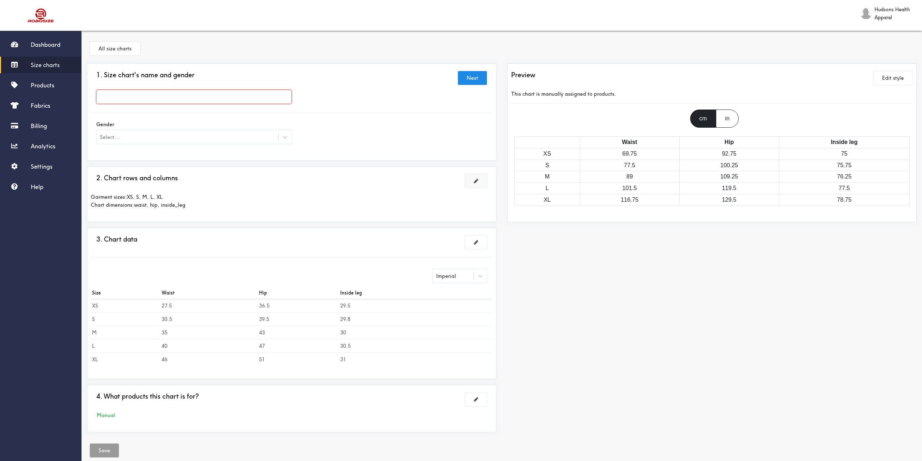
click at [480, 180] on button at bounding box center [476, 181] width 22 height 14
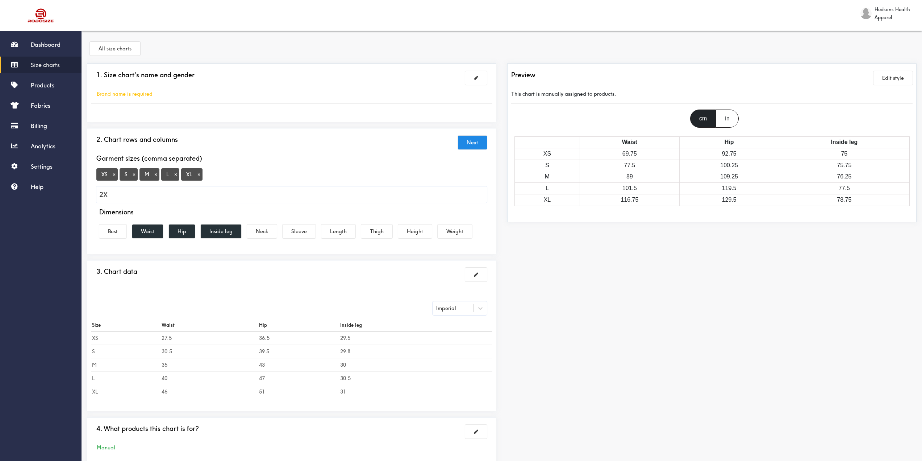
type input "2XL"
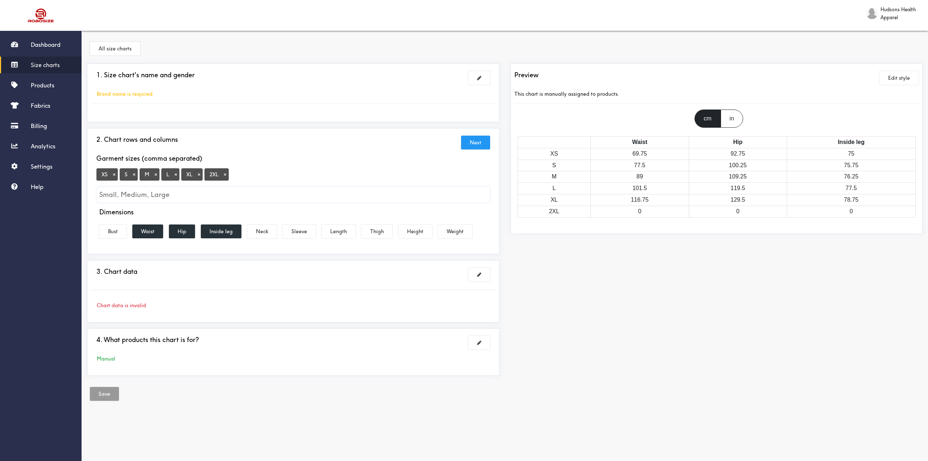
click at [475, 145] on button "Next" at bounding box center [475, 143] width 29 height 14
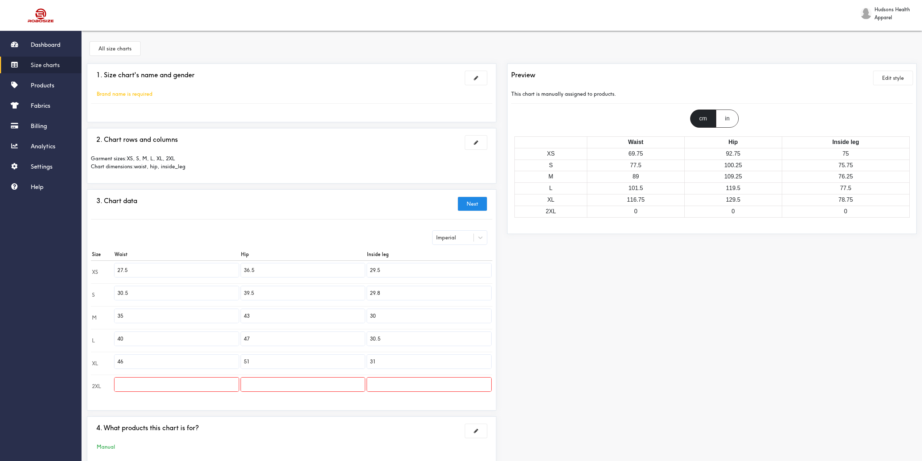
drag, startPoint x: 382, startPoint y: 269, endPoint x: 376, endPoint y: 271, distance: 6.0
click at [376, 271] on input "29.5" at bounding box center [429, 270] width 124 height 14
drag, startPoint x: 383, startPoint y: 271, endPoint x: 346, endPoint y: 272, distance: 36.2
click at [350, 272] on tr "XS 27.5 36.5 29" at bounding box center [291, 271] width 401 height 23
type input "29"
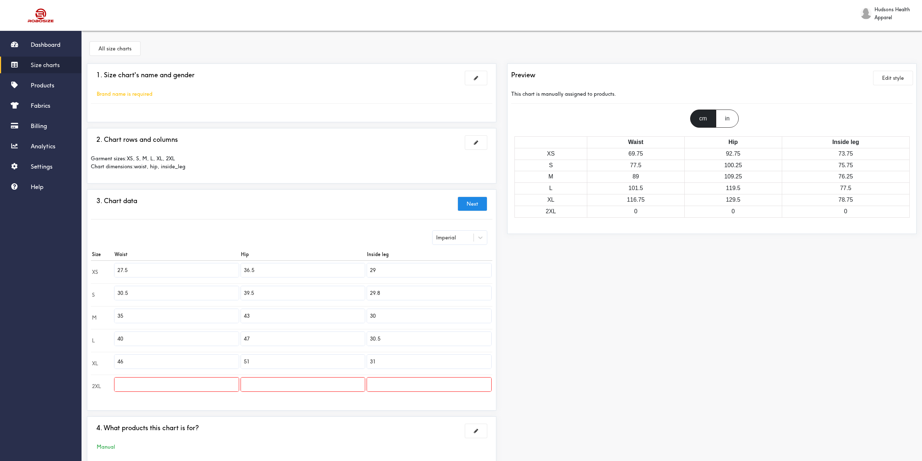
drag, startPoint x: 396, startPoint y: 297, endPoint x: 338, endPoint y: 293, distance: 58.1
click at [342, 293] on tr "S 30.5 39.5 29.8" at bounding box center [291, 294] width 401 height 23
paste input "text"
type input "29"
drag, startPoint x: 380, startPoint y: 320, endPoint x: 327, endPoint y: 314, distance: 53.5
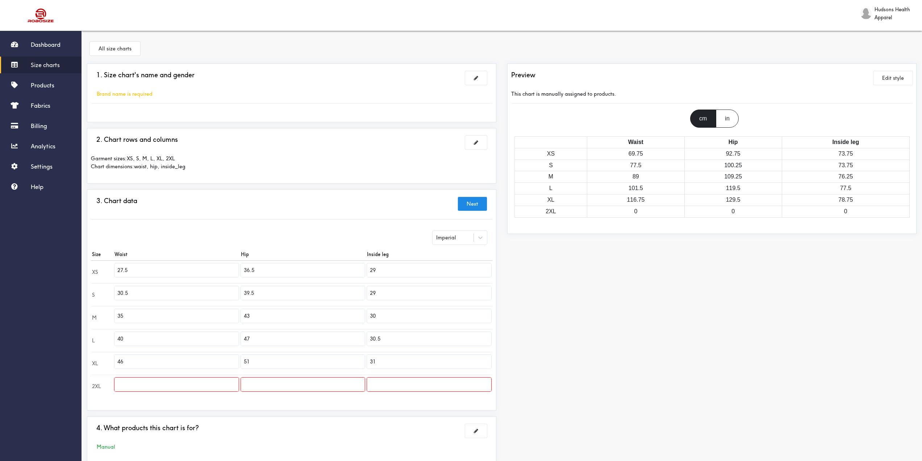
click at [330, 315] on tr "M 35 43 30" at bounding box center [291, 317] width 401 height 23
paste input "29"
type input "29"
drag, startPoint x: 387, startPoint y: 342, endPoint x: 319, endPoint y: 335, distance: 68.5
click at [320, 335] on tr "L 40 47 30.5" at bounding box center [291, 340] width 401 height 23
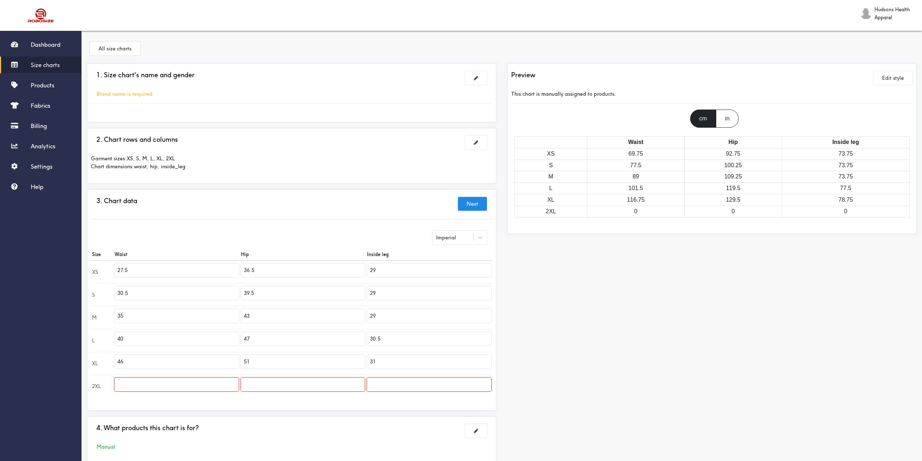
paste input "29"
type input "29"
drag, startPoint x: 385, startPoint y: 366, endPoint x: 304, endPoint y: 352, distance: 82.0
click at [316, 354] on tr "XL 46 51 31" at bounding box center [291, 362] width 401 height 23
paste input "29"
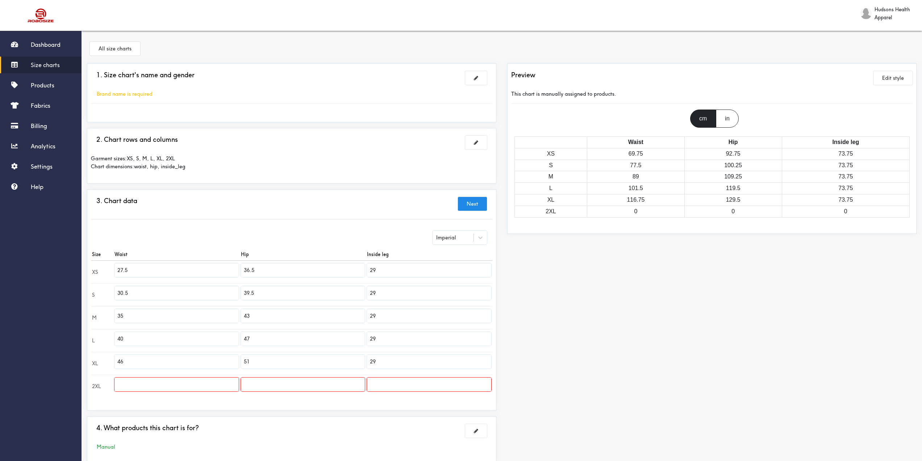
type input "29"
click at [639, 279] on div "Preview Edit style This chart is manually assigned to products. cm in Waist Hip…" at bounding box center [712, 266] width 420 height 406
click at [385, 381] on input "text" at bounding box center [429, 384] width 124 height 14
type input "29"
click at [321, 393] on td at bounding box center [303, 385] width 126 height 23
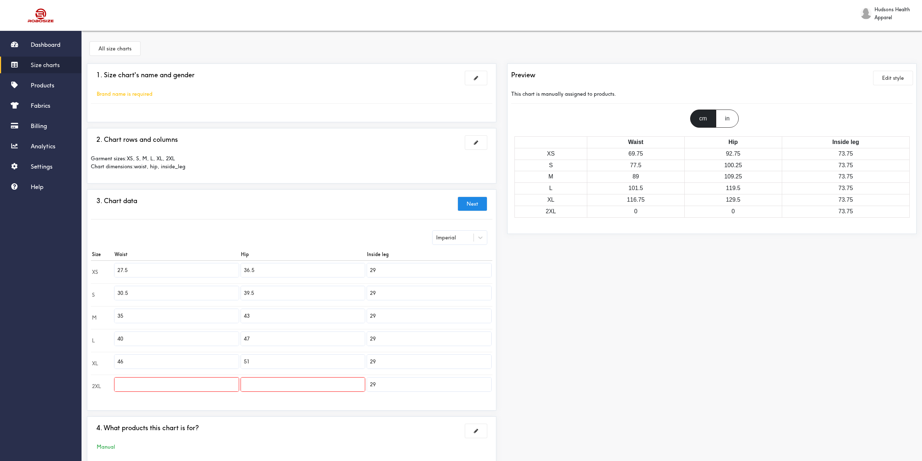
click at [313, 381] on input "text" at bounding box center [303, 384] width 124 height 14
click at [285, 386] on input "text" at bounding box center [303, 384] width 124 height 14
click at [284, 386] on input "text" at bounding box center [303, 384] width 124 height 14
type input "55"
click at [154, 385] on input "text" at bounding box center [176, 384] width 124 height 14
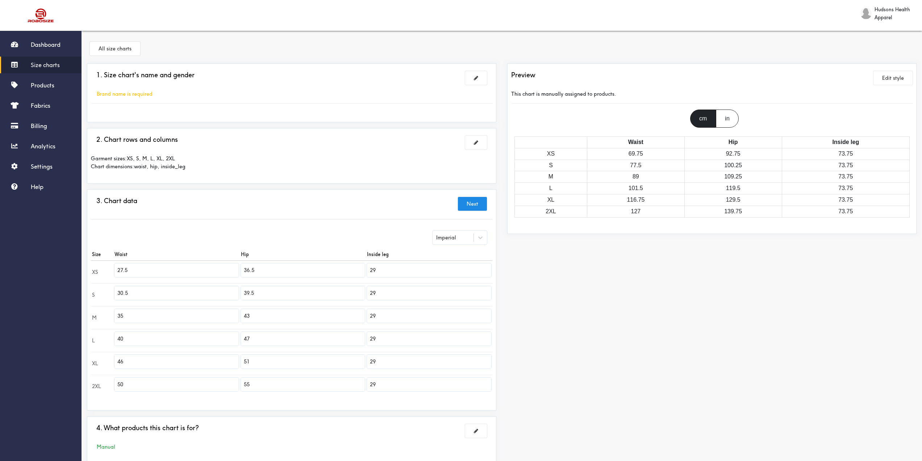
click at [590, 346] on div "Preview Edit style This chart is manually assigned to products. cm in Waist Hip…" at bounding box center [712, 266] width 420 height 406
drag, startPoint x: 135, startPoint y: 384, endPoint x: 86, endPoint y: 384, distance: 48.9
click at [88, 384] on div "3. Chart data Next Imperial Size Waist Hip Inside leg XS 27.5 36.5 29 S 30.5 39…" at bounding box center [291, 299] width 409 height 221
type input "51"
click at [538, 302] on div "Preview Edit style This chart is manually assigned to products. cm in Waist Hip…" at bounding box center [712, 266] width 420 height 406
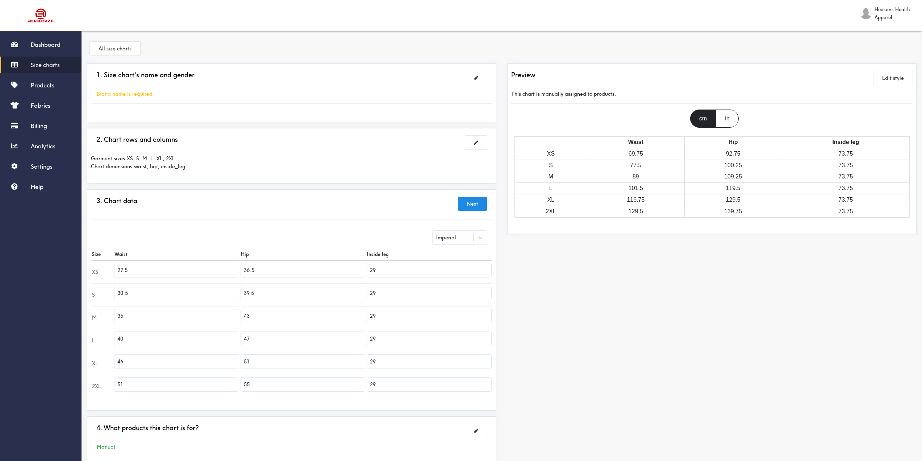
click at [734, 119] on div "in" at bounding box center [727, 118] width 22 height 18
click at [486, 201] on button "Next" at bounding box center [472, 204] width 29 height 14
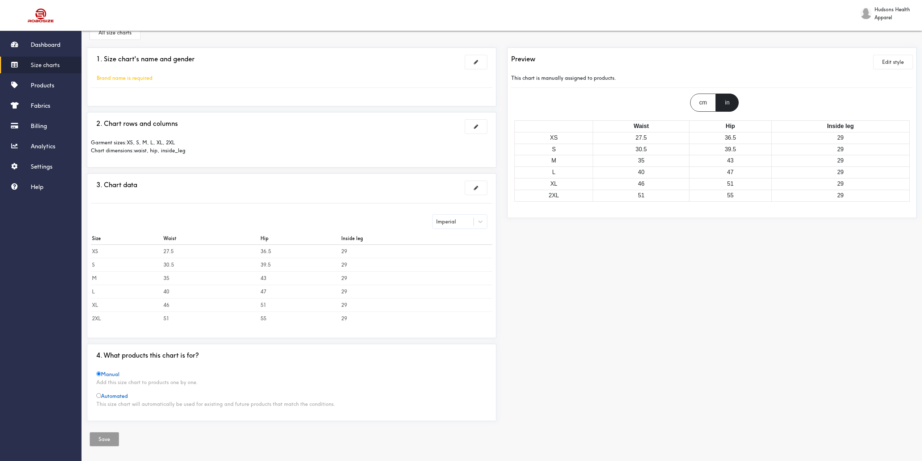
scroll to position [18, 0]
click at [895, 61] on button "Edit style" at bounding box center [893, 60] width 39 height 14
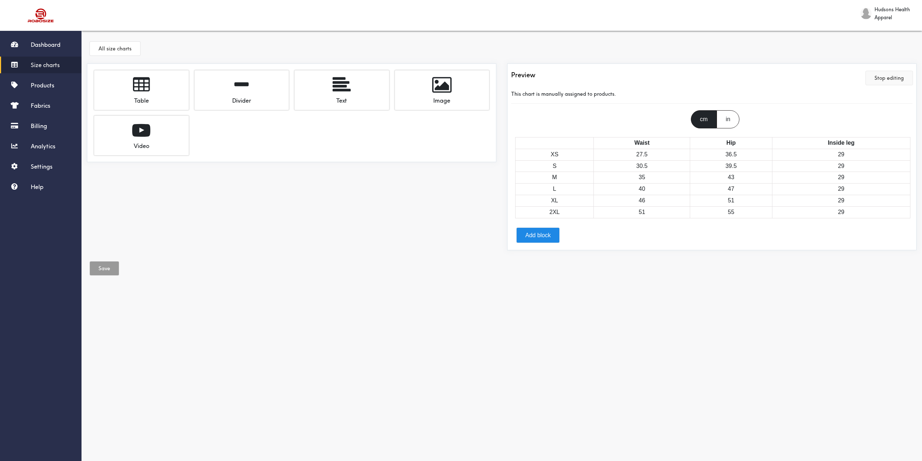
scroll to position [0, 0]
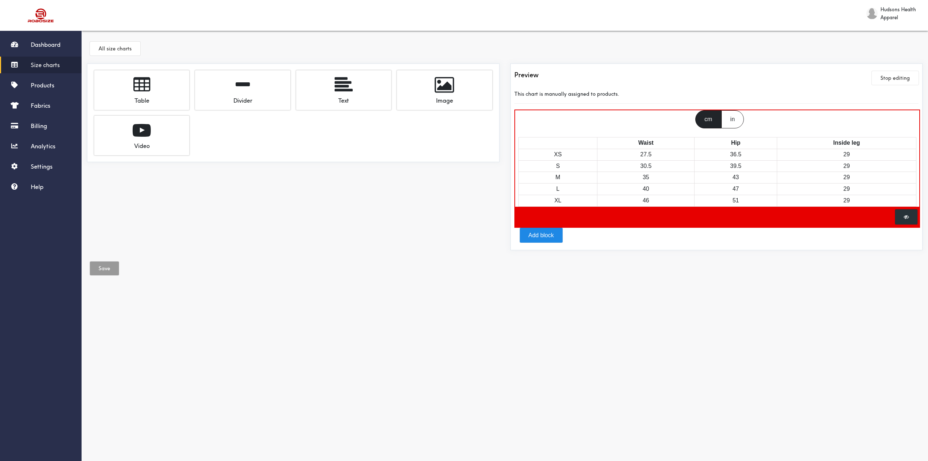
click at [733, 122] on div "in" at bounding box center [732, 119] width 22 height 18
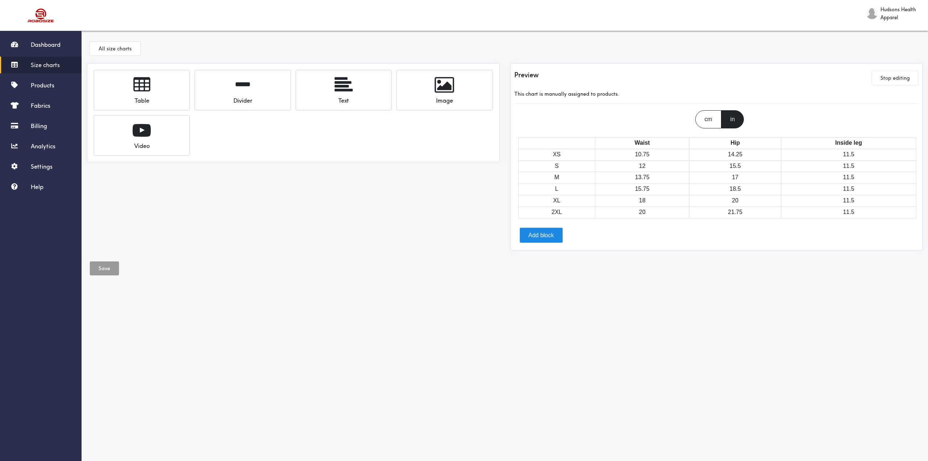
drag, startPoint x: 709, startPoint y: 114, endPoint x: 659, endPoint y: 60, distance: 73.1
click at [659, 60] on div "All size charts" at bounding box center [504, 49] width 835 height 27
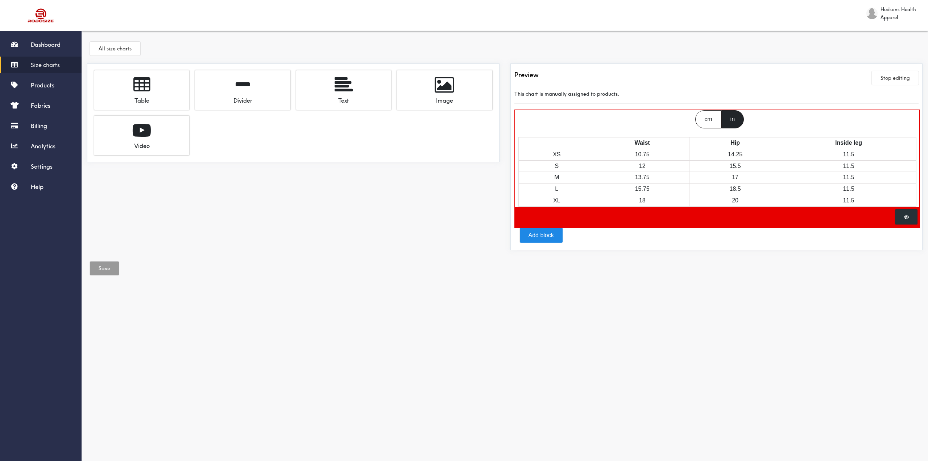
click at [735, 120] on div "in" at bounding box center [732, 119] width 22 height 18
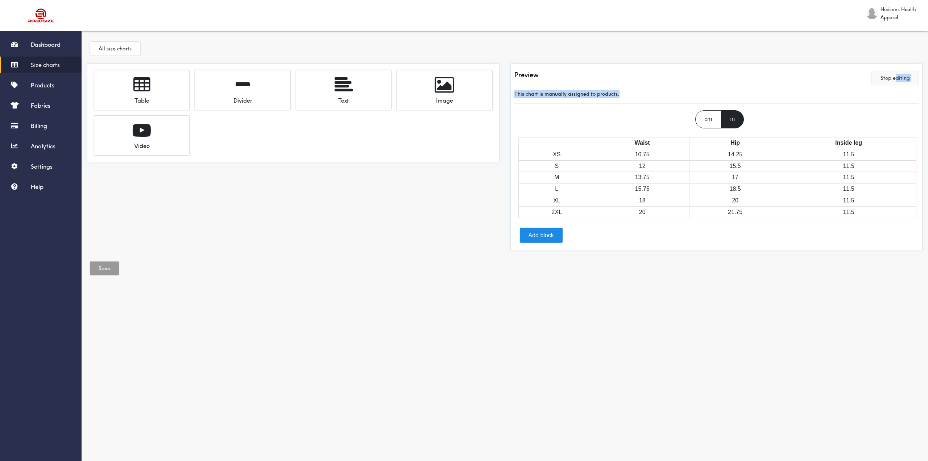
click at [897, 84] on div "Preview Stop editing This chart is manually assigned to products. cm in Waist H…" at bounding box center [716, 156] width 404 height 179
click at [894, 82] on button "Stop editing" at bounding box center [894, 78] width 47 height 14
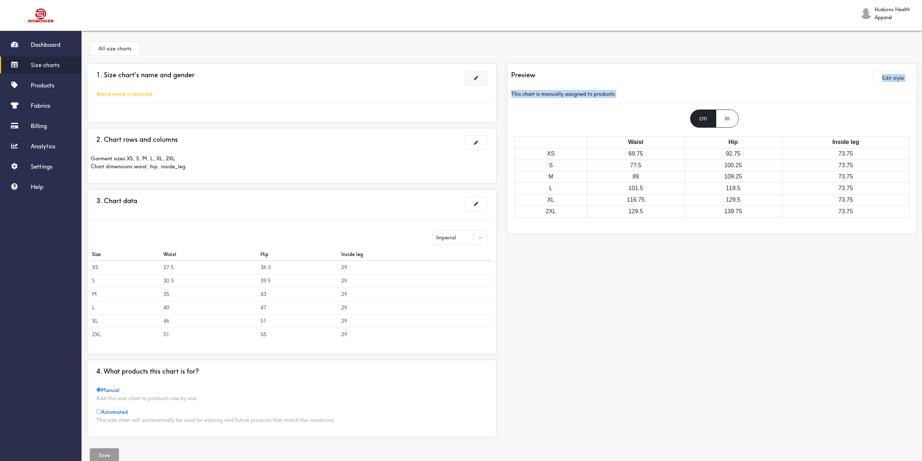
click at [470, 79] on button at bounding box center [476, 78] width 22 height 14
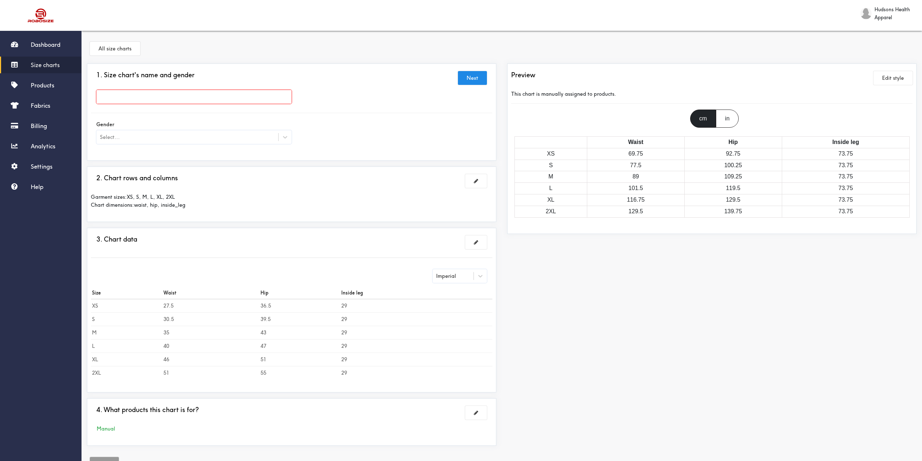
click at [212, 99] on input "text" at bounding box center [193, 97] width 195 height 14
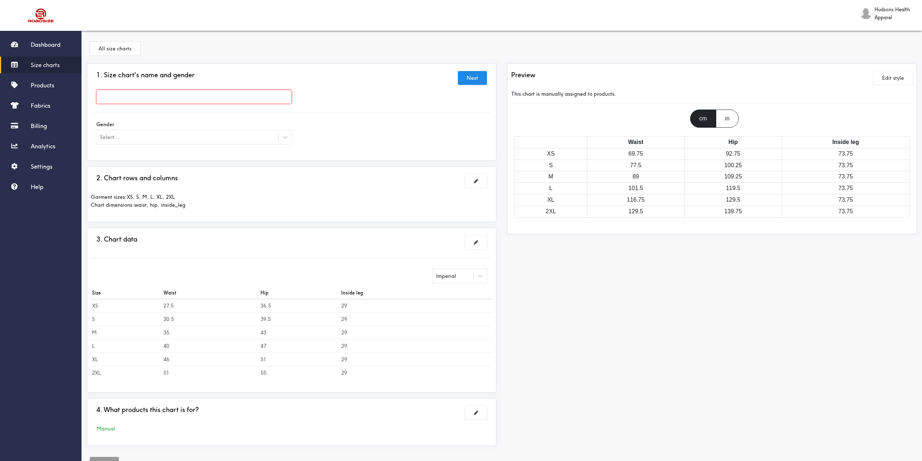
click at [212, 99] on input "text" at bounding box center [193, 97] width 195 height 14
drag, startPoint x: 115, startPoint y: 94, endPoint x: 84, endPoint y: 92, distance: 31.2
click at [89, 93] on div "1. Size chart's name and gender Next kj Gender Select..." at bounding box center [291, 111] width 409 height 97
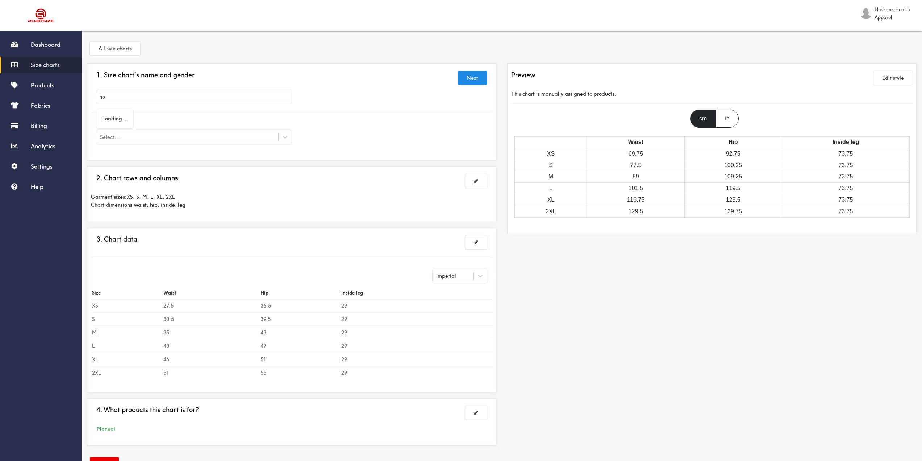
type input "h"
type input "womens hope scrub pants"
click at [253, 134] on div at bounding box center [461, 230] width 922 height 461
click at [284, 138] on icon at bounding box center [285, 136] width 7 height 7
click at [237, 182] on div "[DEMOGRAPHIC_DATA]" at bounding box center [193, 183] width 195 height 14
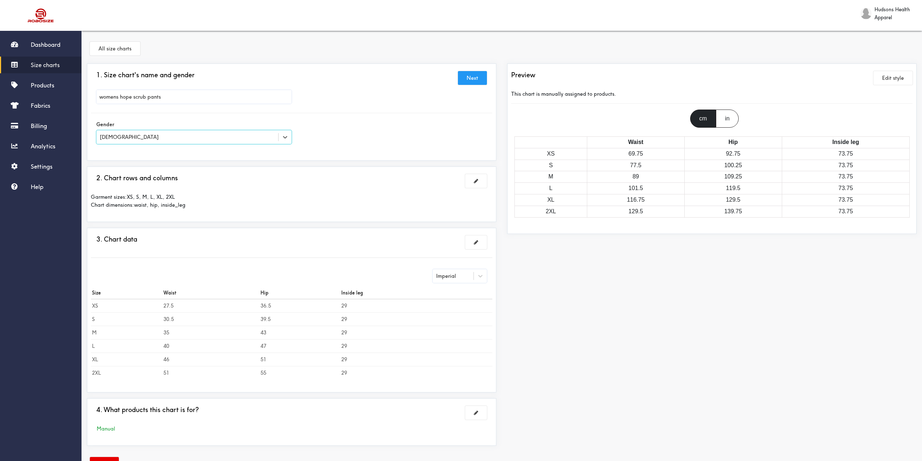
click at [468, 77] on button "Next" at bounding box center [472, 78] width 29 height 14
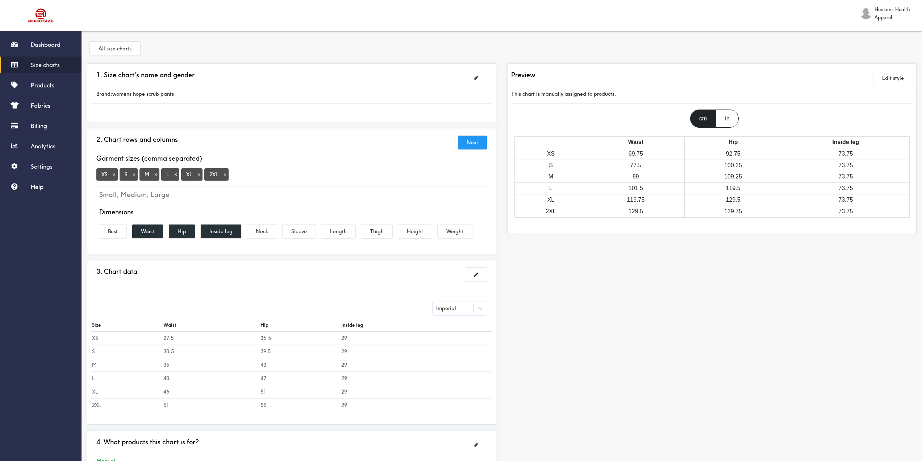
click at [473, 142] on button "Next" at bounding box center [472, 143] width 29 height 14
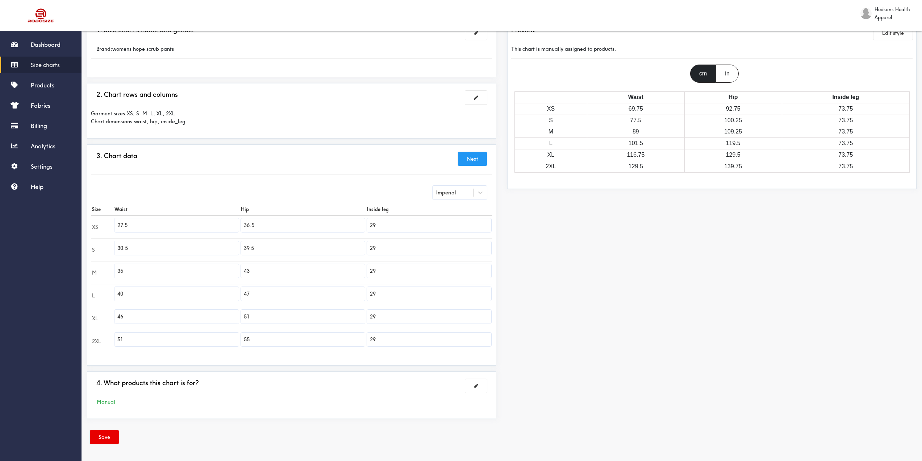
click at [475, 164] on button "Next" at bounding box center [472, 159] width 29 height 14
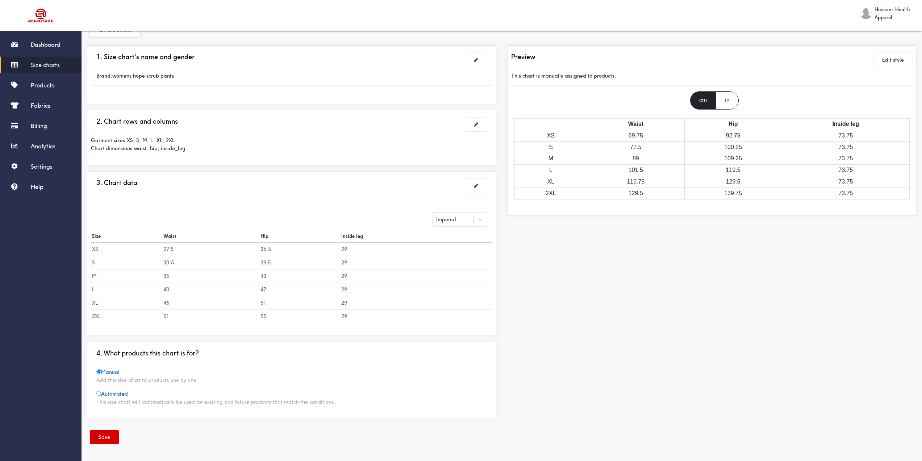
click at [109, 432] on button "Save" at bounding box center [104, 437] width 29 height 14
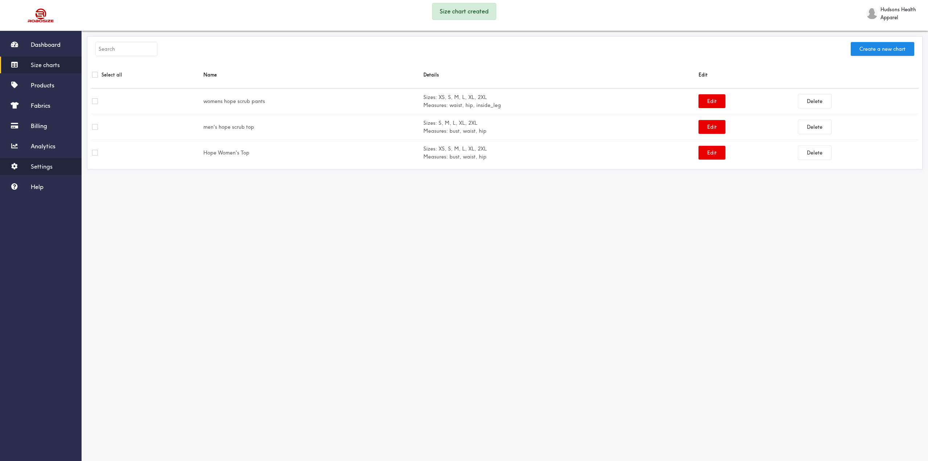
click at [48, 168] on span "Settings" at bounding box center [42, 166] width 22 height 7
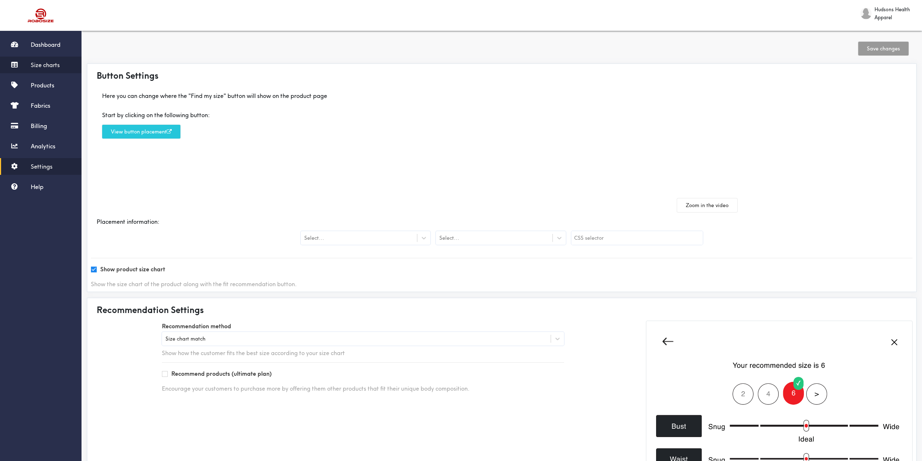
click at [61, 66] on link "Size charts" at bounding box center [41, 65] width 82 height 17
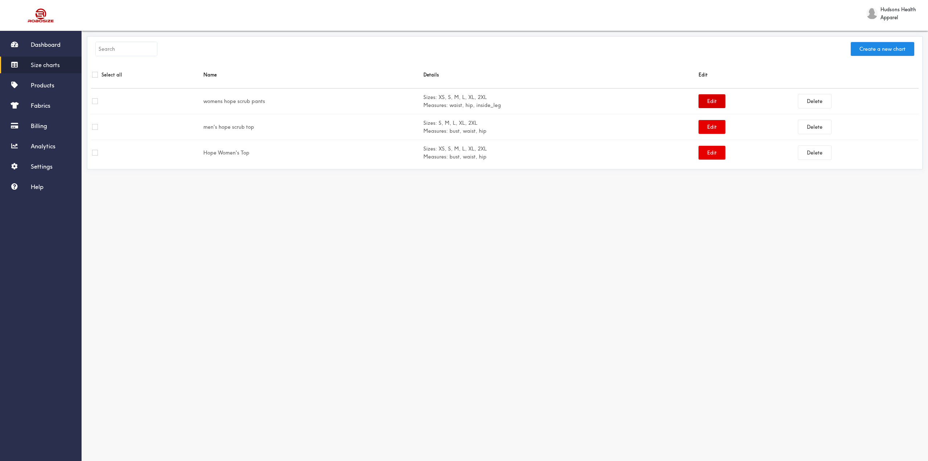
click at [705, 100] on button "Edit" at bounding box center [711, 101] width 27 height 14
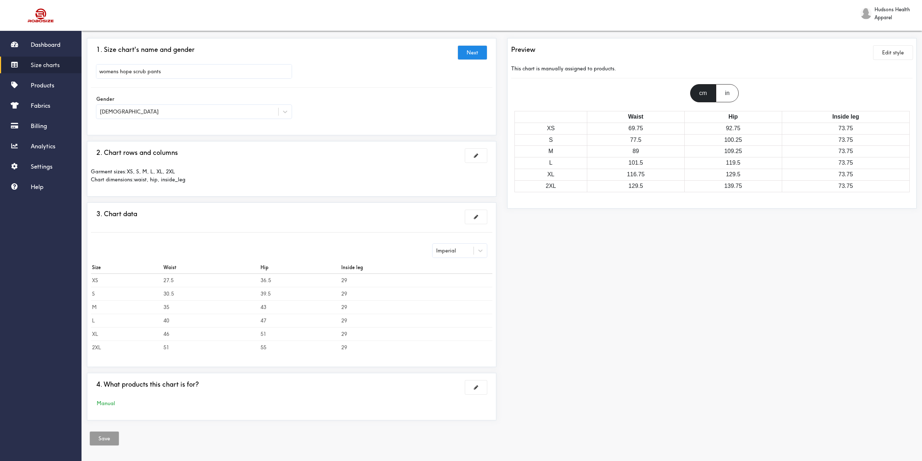
scroll to position [27, 0]
click at [358, 197] on div "1. Size chart's name and gender Next [DEMOGRAPHIC_DATA] hope scrub pants Gender…" at bounding box center [292, 231] width 420 height 388
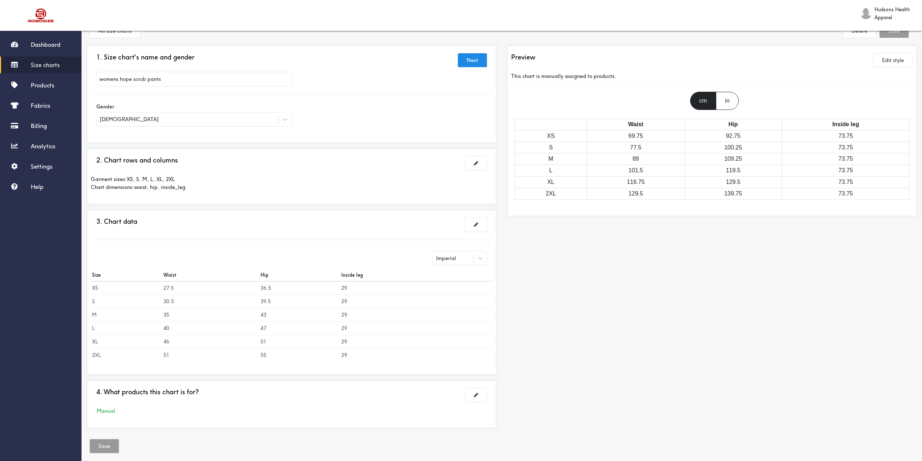
scroll to position [0, 0]
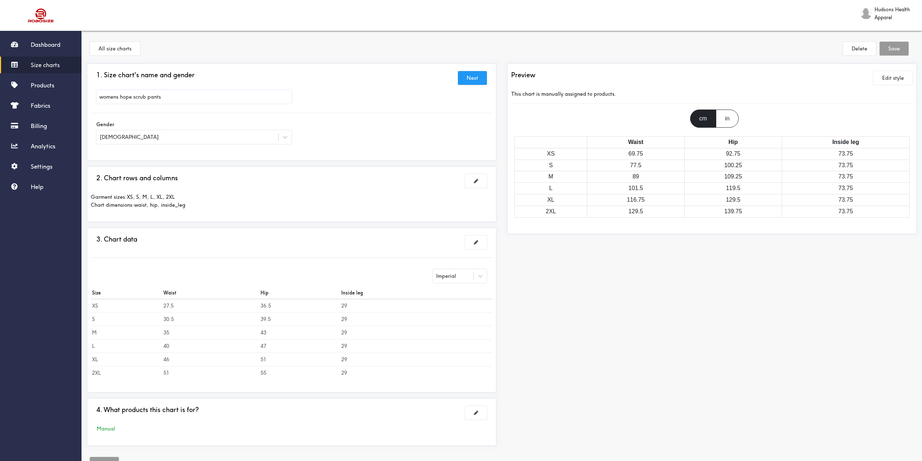
click at [476, 77] on button "Next" at bounding box center [472, 78] width 29 height 14
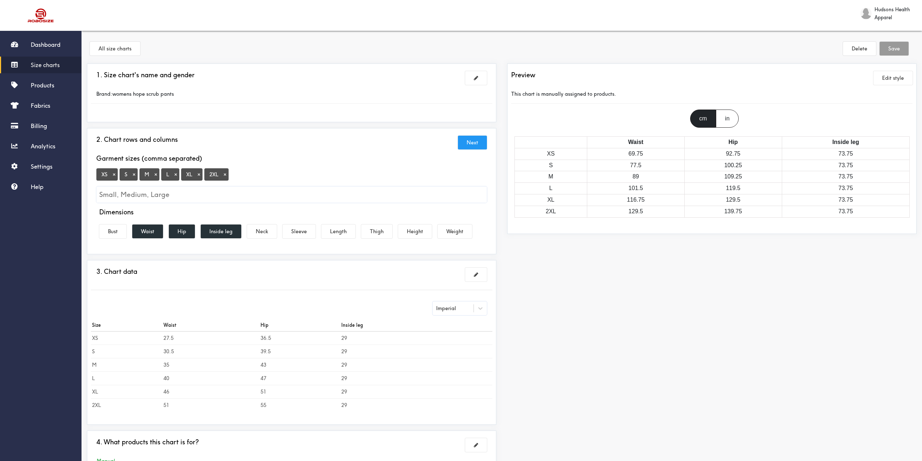
click at [468, 144] on button "Next" at bounding box center [472, 143] width 29 height 14
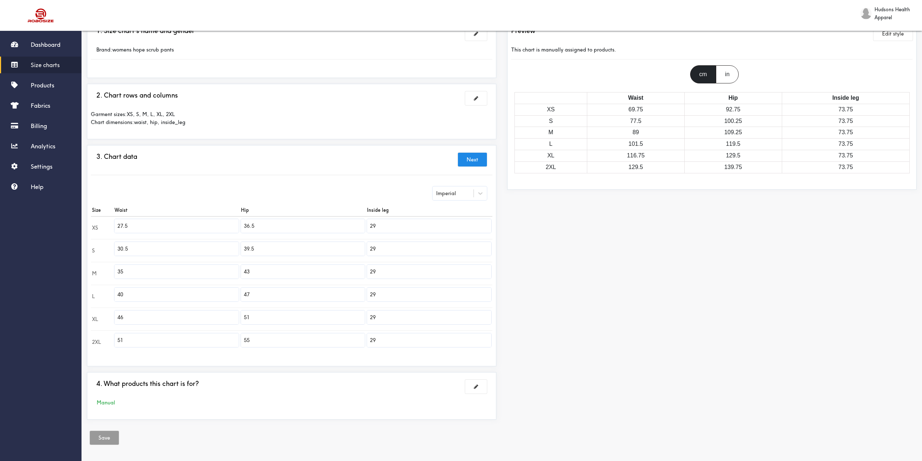
scroll to position [45, 0]
click at [46, 64] on span "Size charts" at bounding box center [45, 64] width 29 height 7
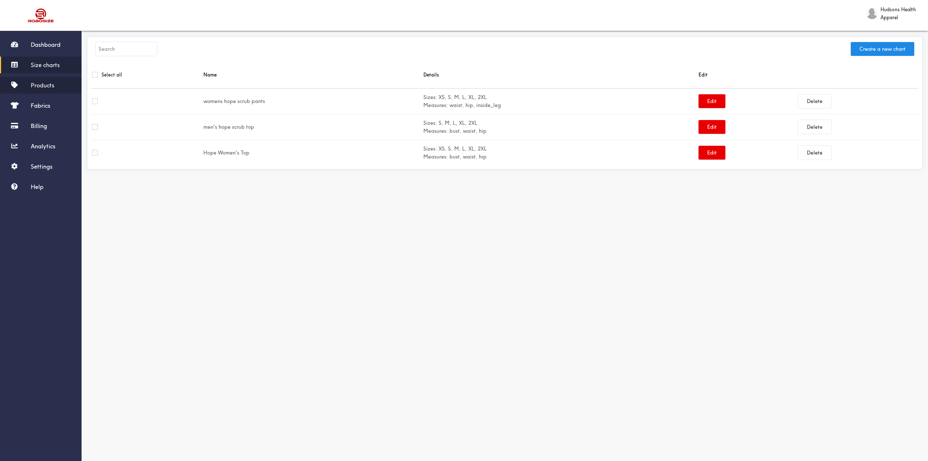
click at [48, 86] on span "Products" at bounding box center [43, 85] width 24 height 7
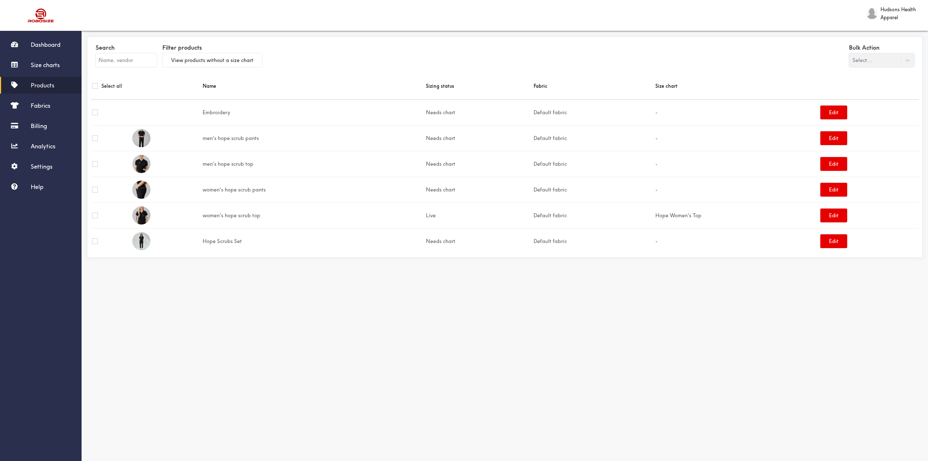
click at [717, 195] on td "-" at bounding box center [736, 189] width 165 height 26
click at [831, 193] on button "Edit" at bounding box center [833, 190] width 27 height 14
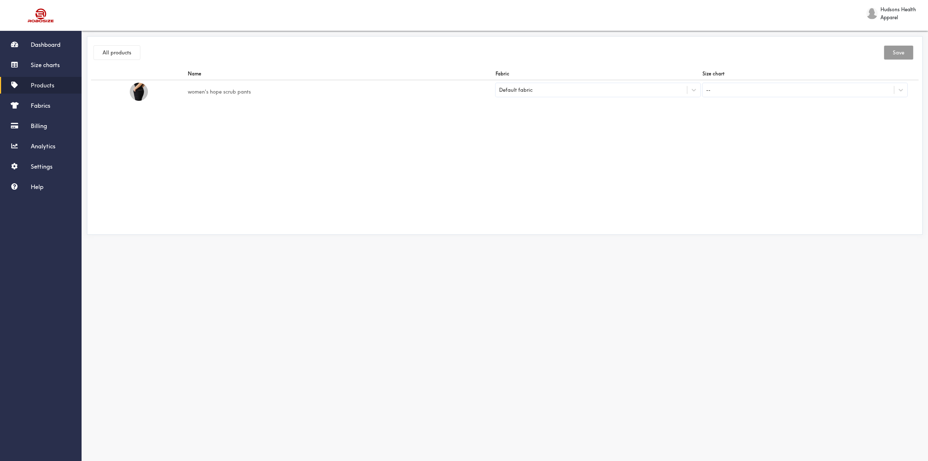
click at [729, 92] on div "--" at bounding box center [797, 90] width 191 height 12
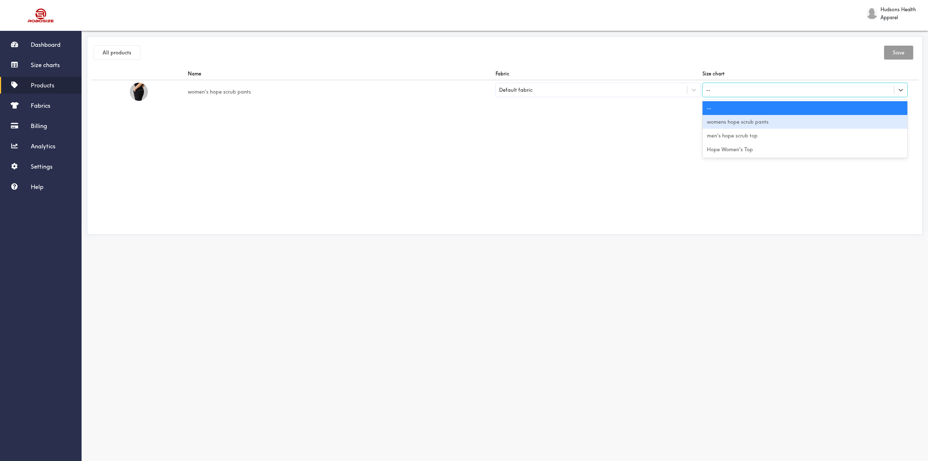
click at [729, 124] on div "womens hope scrub pants" at bounding box center [804, 122] width 205 height 14
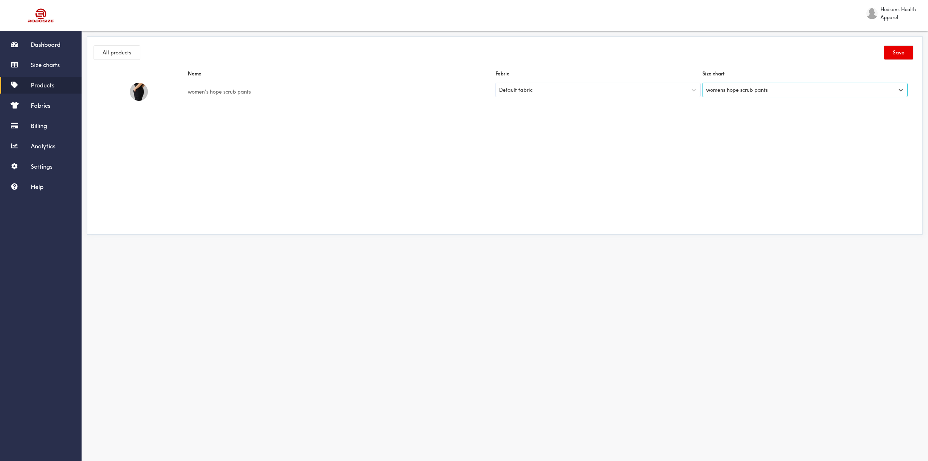
click at [898, 55] on button "Save" at bounding box center [898, 53] width 29 height 14
click at [39, 61] on span "Size charts" at bounding box center [45, 64] width 29 height 7
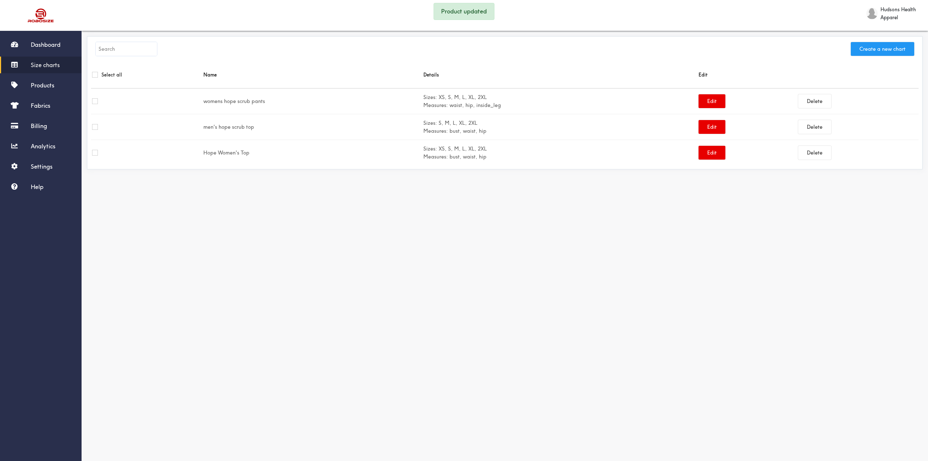
click at [896, 49] on button "Create a new chart" at bounding box center [881, 49] width 63 height 14
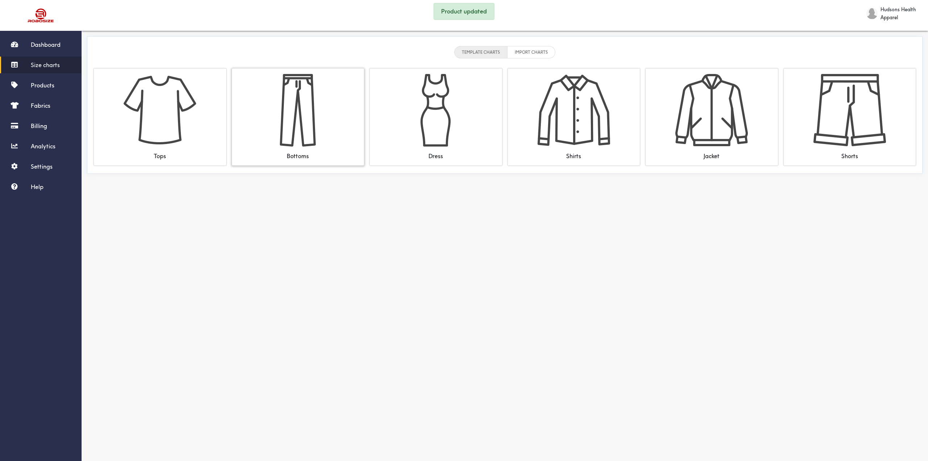
click at [337, 134] on div "Bottoms" at bounding box center [298, 116] width 132 height 97
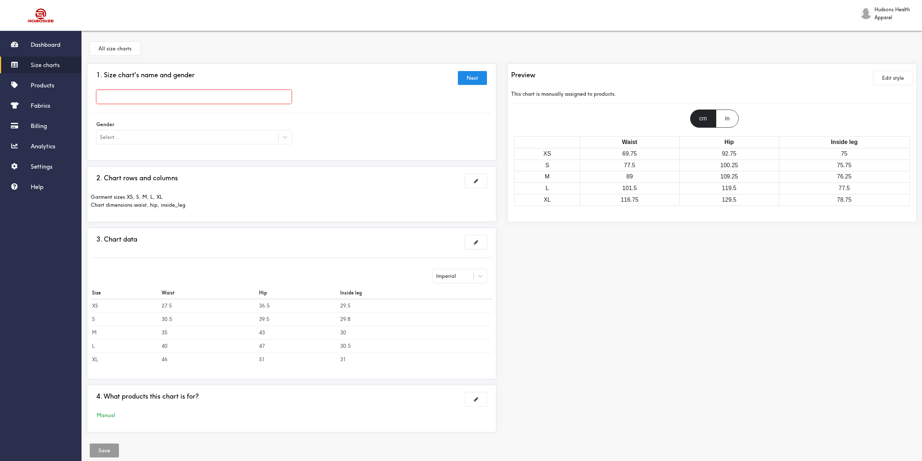
click at [174, 88] on div at bounding box center [291, 98] width 401 height 29
click at [172, 92] on input "text" at bounding box center [193, 97] width 195 height 14
type input "men's hope scrub top"
click at [216, 133] on div at bounding box center [461, 230] width 922 height 461
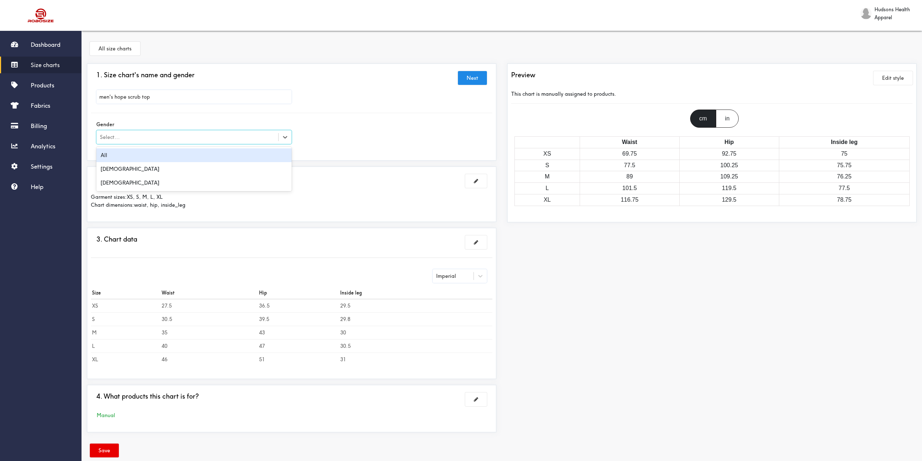
click at [199, 140] on div "Select..." at bounding box center [193, 137] width 195 height 14
click at [177, 166] on div "[DEMOGRAPHIC_DATA]" at bounding box center [193, 169] width 195 height 14
click at [475, 180] on span at bounding box center [476, 180] width 4 height 5
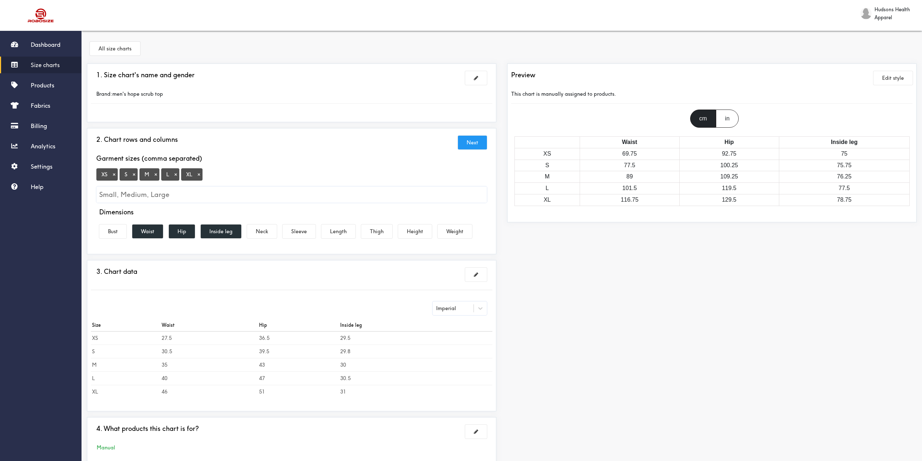
click at [113, 175] on button "×" at bounding box center [114, 174] width 7 height 7
click at [126, 197] on input "Small, Medium, Large" at bounding box center [291, 194] width 391 height 16
type input "2XL"
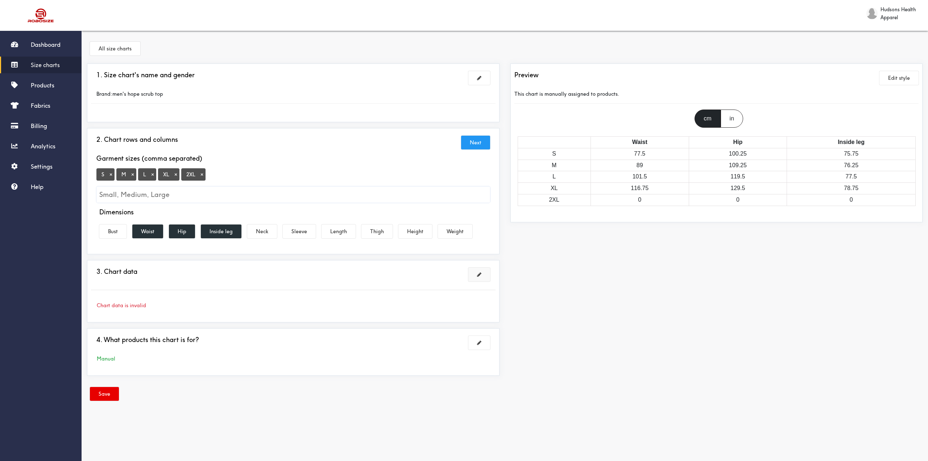
click at [482, 278] on button at bounding box center [479, 274] width 22 height 14
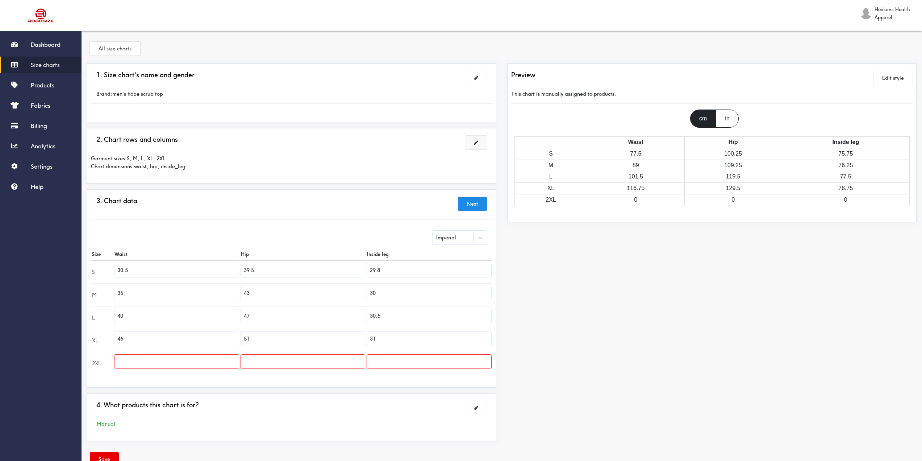
click at [383, 263] on td "29.8" at bounding box center [429, 271] width 126 height 23
drag, startPoint x: 386, startPoint y: 268, endPoint x: 378, endPoint y: 269, distance: 7.7
click at [378, 269] on input "29.8" at bounding box center [429, 270] width 124 height 14
drag, startPoint x: 392, startPoint y: 272, endPoint x: 329, endPoint y: 260, distance: 64.1
click at [329, 260] on table "Size Waist Hip Inside leg S 30.5 39.5 29.5 M 35 43 30 L 40 47 30.5 XL 46 51 31 …" at bounding box center [291, 311] width 401 height 126
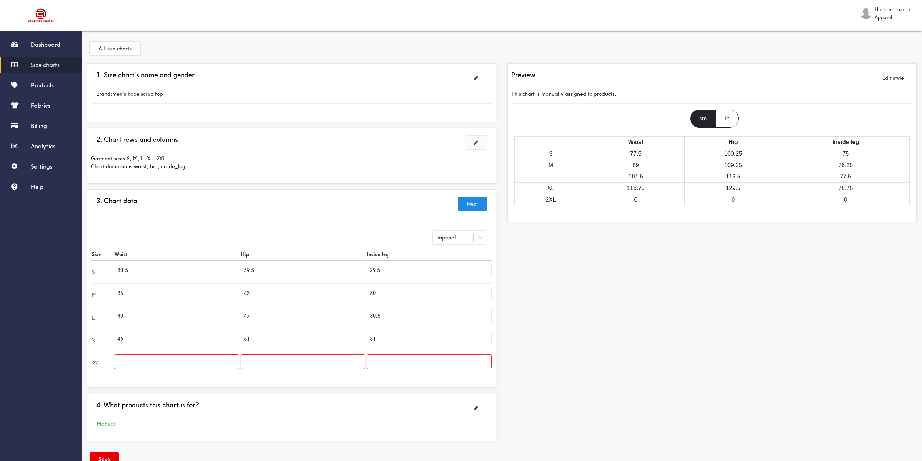
type input "29.5"
drag, startPoint x: 380, startPoint y: 293, endPoint x: 340, endPoint y: 286, distance: 40.4
click at [344, 287] on tr "M 35 43 30" at bounding box center [291, 294] width 401 height 23
paste input "29.5"
type input "29.5"
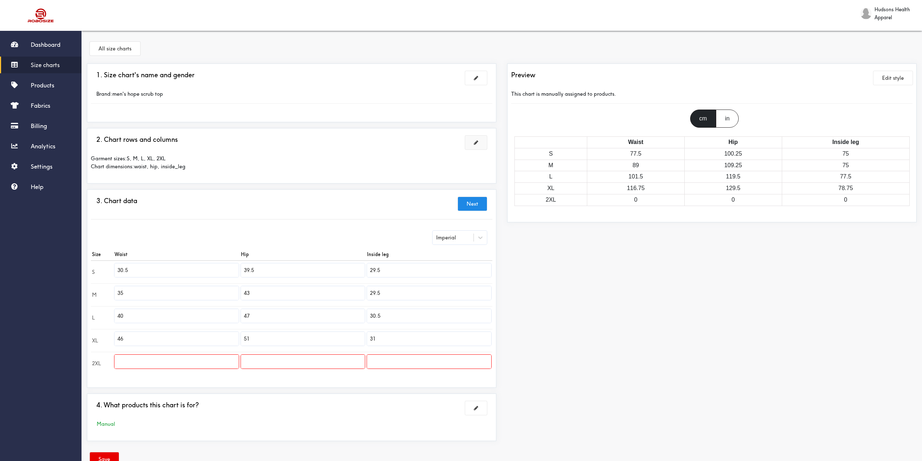
drag, startPoint x: 348, startPoint y: 316, endPoint x: 344, endPoint y: 319, distance: 4.7
click at [337, 316] on tr "L 40 47 30.5" at bounding box center [291, 317] width 401 height 23
paste input "29"
type input "29.5"
drag, startPoint x: 386, startPoint y: 336, endPoint x: 340, endPoint y: 334, distance: 46.0
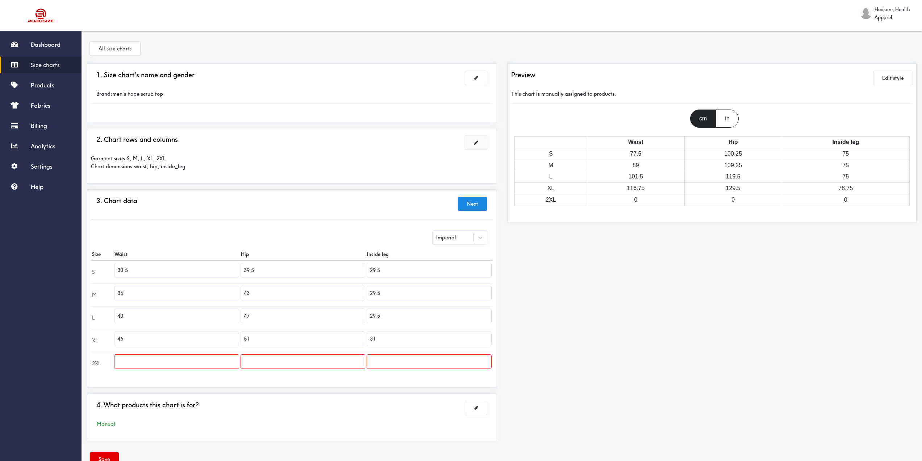
click at [343, 334] on tr "XL 46 51 31" at bounding box center [291, 340] width 401 height 23
paste input "29.5"
type input "29.5"
click at [396, 360] on input "text" at bounding box center [429, 361] width 124 height 14
paste input "29.5"
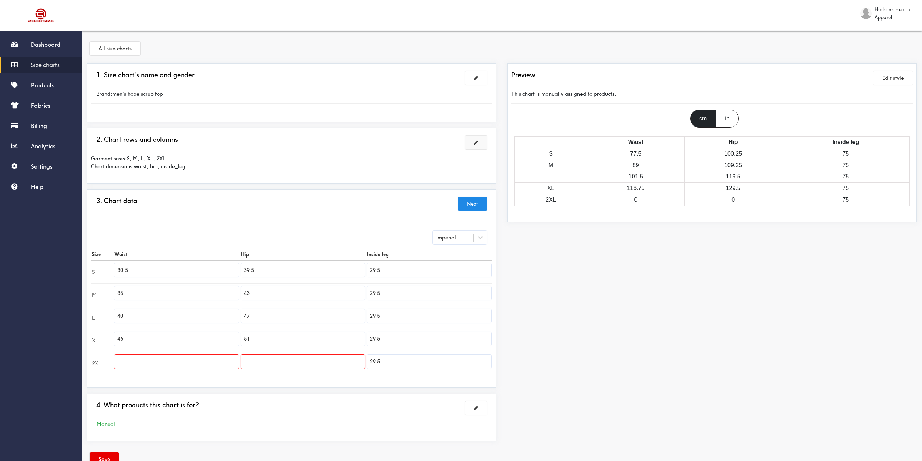
type input "29.5"
click at [172, 357] on input "text" at bounding box center [176, 361] width 124 height 14
click at [257, 203] on div "3. Chart data Next" at bounding box center [291, 203] width 401 height 13
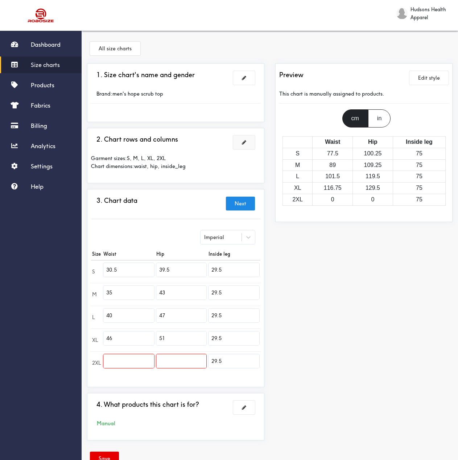
drag, startPoint x: 120, startPoint y: 268, endPoint x: 82, endPoint y: 266, distance: 37.7
click at [82, 266] on div "1. Size chart's name and gender Brand: men's hope scrub top 2. Chart rows and c…" at bounding box center [176, 254] width 188 height 383
type input "33"
click at [173, 268] on input "39.5" at bounding box center [181, 270] width 50 height 14
type input "39"
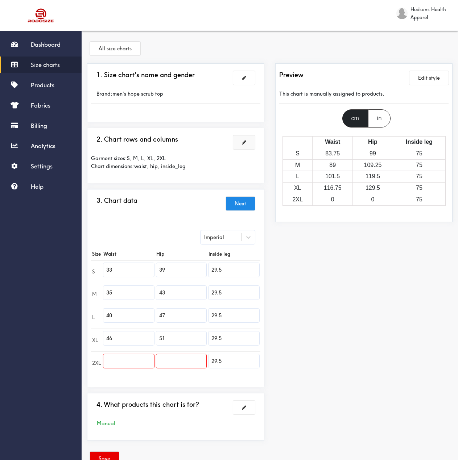
drag, startPoint x: 129, startPoint y: 294, endPoint x: 83, endPoint y: 294, distance: 46.4
click at [85, 293] on div "1. Size chart's name and gender Brand: men's hope scrub top 2. Chart rows and c…" at bounding box center [176, 254] width 188 height 383
drag, startPoint x: 165, startPoint y: 296, endPoint x: 149, endPoint y: 294, distance: 16.8
click at [149, 294] on tr "M 35 43 29.5" at bounding box center [175, 294] width 169 height 23
type input "42"
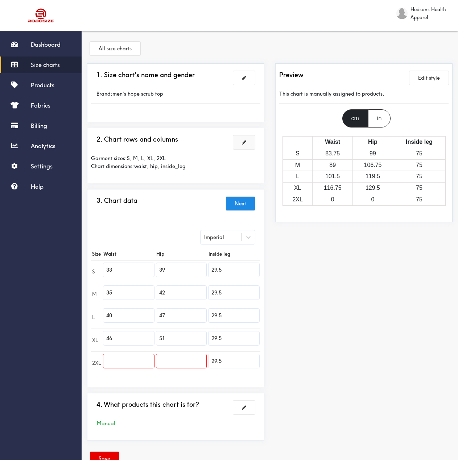
drag, startPoint x: 123, startPoint y: 316, endPoint x: 87, endPoint y: 308, distance: 37.0
click at [91, 308] on tr "L 40 47 29.5" at bounding box center [175, 317] width 169 height 23
type input "38"
drag, startPoint x: 149, startPoint y: 313, endPoint x: 145, endPoint y: 312, distance: 4.1
click at [146, 312] on tr "L 38 47 29.5" at bounding box center [175, 317] width 169 height 23
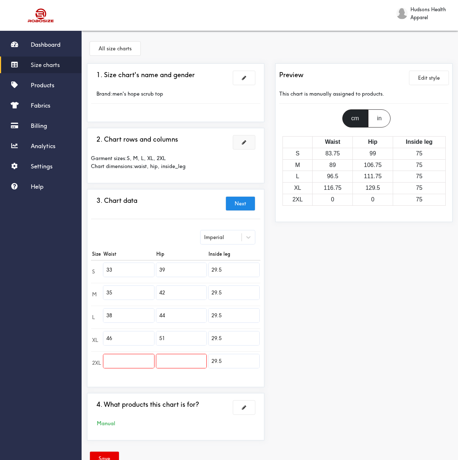
type input "44"
drag, startPoint x: 116, startPoint y: 339, endPoint x: 97, endPoint y: 333, distance: 19.9
click at [98, 333] on tr "XL 46 51 29.5" at bounding box center [175, 340] width 169 height 23
type input "40"
drag, startPoint x: 176, startPoint y: 344, endPoint x: 155, endPoint y: 342, distance: 21.1
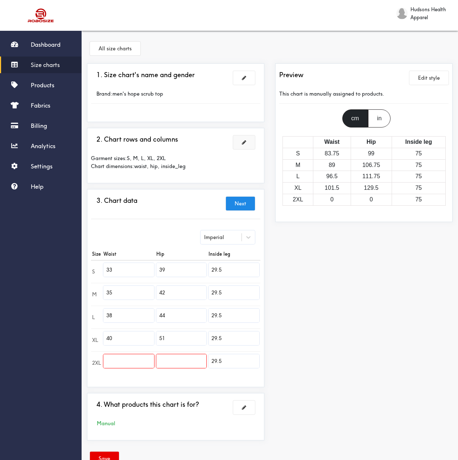
click at [157, 342] on input "51" at bounding box center [181, 339] width 50 height 14
type input "46"
click at [119, 364] on input "text" at bounding box center [128, 361] width 51 height 14
type input "42"
click at [185, 358] on input "text" at bounding box center [181, 361] width 50 height 14
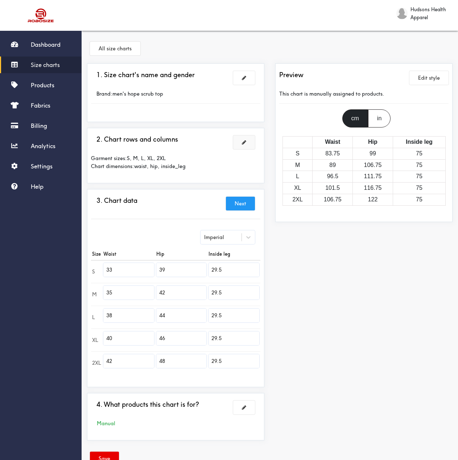
type input "48"
click at [241, 202] on button "Next" at bounding box center [240, 204] width 29 height 14
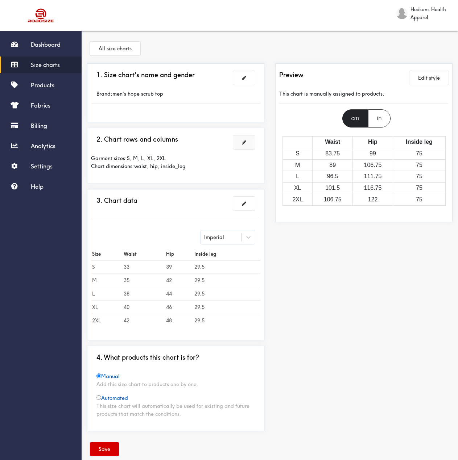
click at [111, 448] on button "Save" at bounding box center [104, 449] width 29 height 14
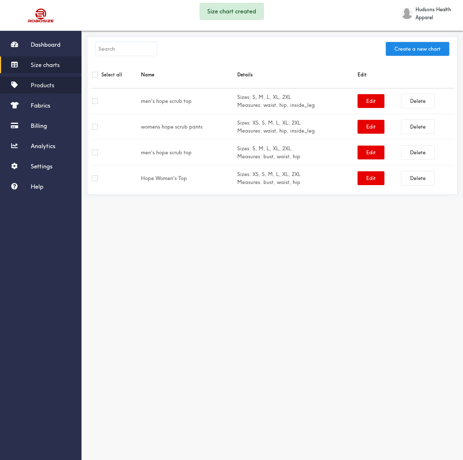
click at [42, 84] on span "Products" at bounding box center [43, 85] width 24 height 7
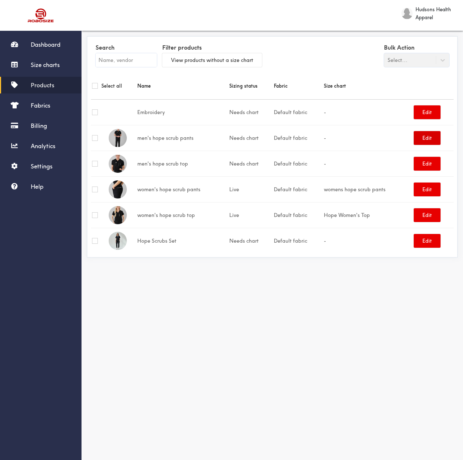
click at [427, 138] on button "Edit" at bounding box center [427, 138] width 27 height 14
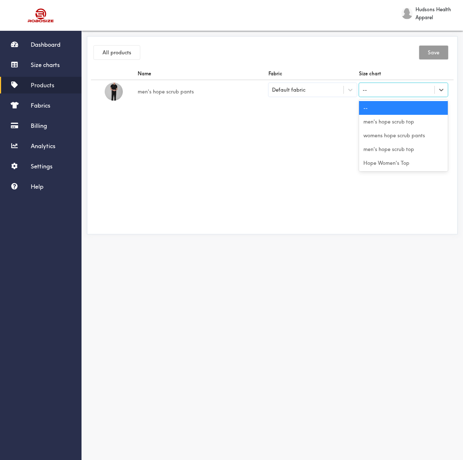
click at [387, 89] on div "--" at bounding box center [396, 90] width 75 height 12
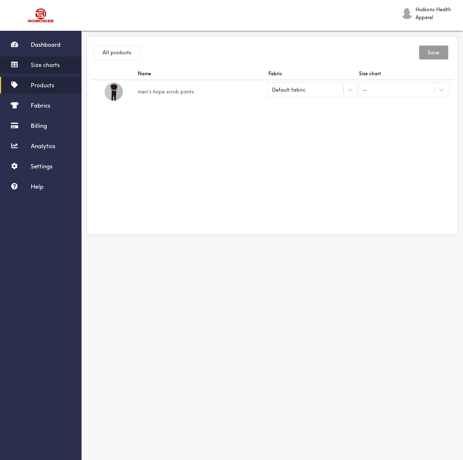
click at [52, 66] on span "Size charts" at bounding box center [45, 64] width 29 height 7
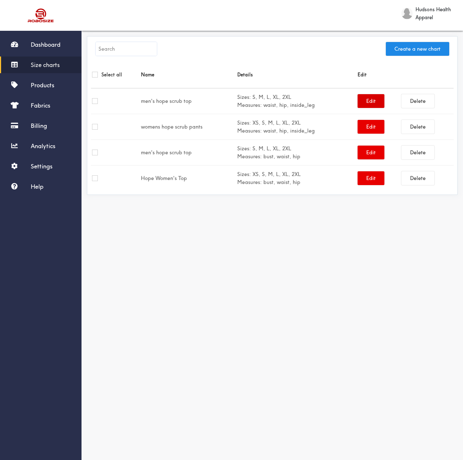
click at [371, 100] on button "Edit" at bounding box center [371, 101] width 27 height 14
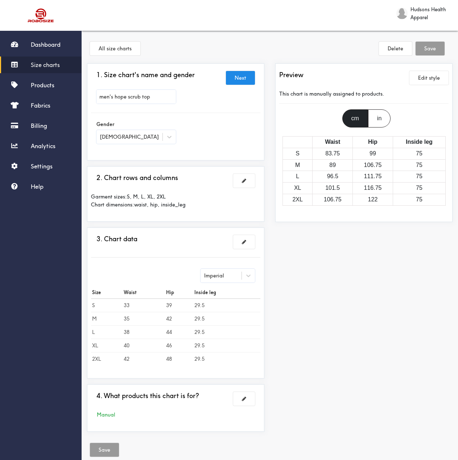
drag, startPoint x: 152, startPoint y: 99, endPoint x: 142, endPoint y: 98, distance: 9.8
click at [142, 98] on input "men's hope scrub top" at bounding box center [135, 97] width 79 height 14
type input "men's hope scrub pants"
click at [242, 79] on div at bounding box center [229, 230] width 458 height 460
click at [242, 75] on button "Next" at bounding box center [240, 78] width 29 height 14
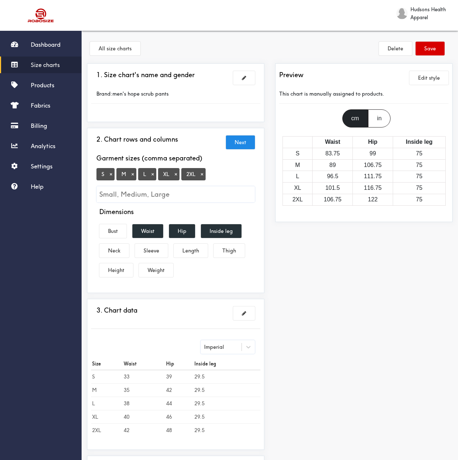
click at [429, 51] on button "Save" at bounding box center [429, 49] width 29 height 14
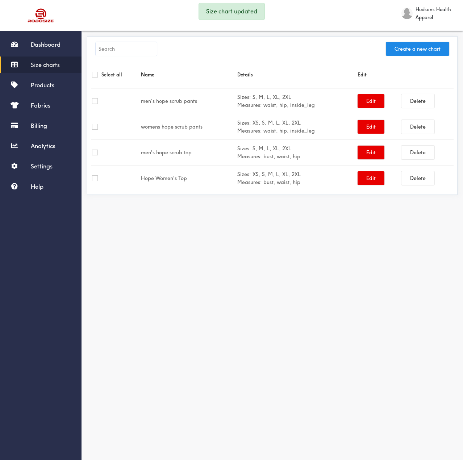
click at [46, 65] on span "Size charts" at bounding box center [45, 64] width 29 height 7
click at [43, 86] on span "Products" at bounding box center [43, 85] width 24 height 7
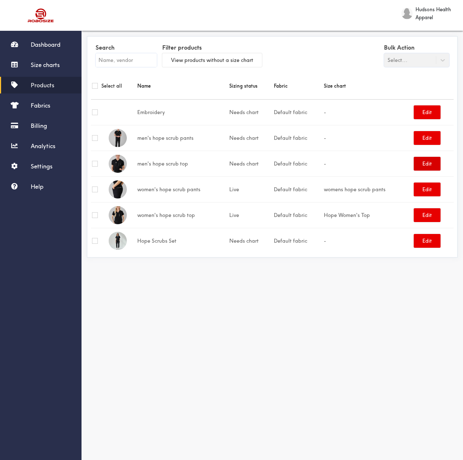
click at [427, 167] on button "Edit" at bounding box center [427, 164] width 27 height 14
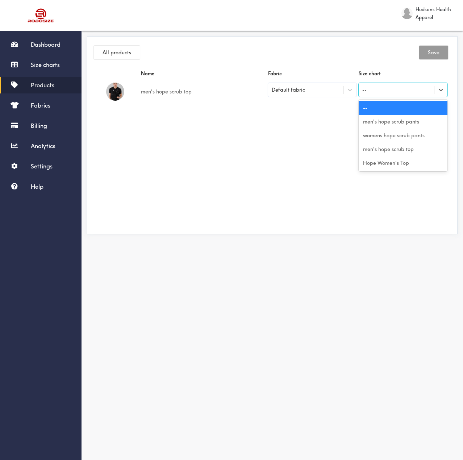
click at [392, 94] on div "--" at bounding box center [396, 90] width 75 height 12
click at [419, 153] on div "men's hope scrub top" at bounding box center [403, 149] width 88 height 14
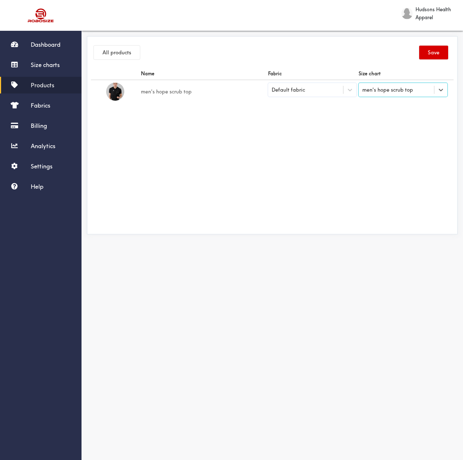
click at [434, 57] on button "Save" at bounding box center [433, 53] width 29 height 14
click at [54, 87] on link "Products" at bounding box center [41, 85] width 82 height 17
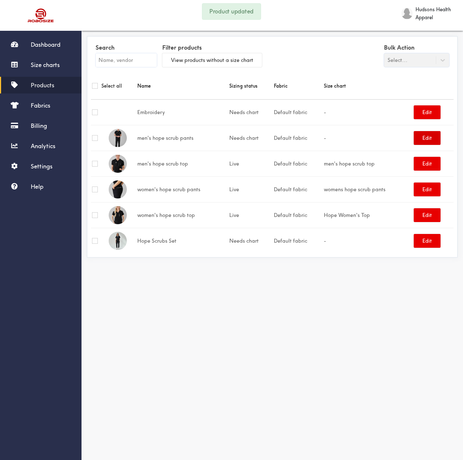
click at [426, 135] on button "Edit" at bounding box center [427, 138] width 27 height 14
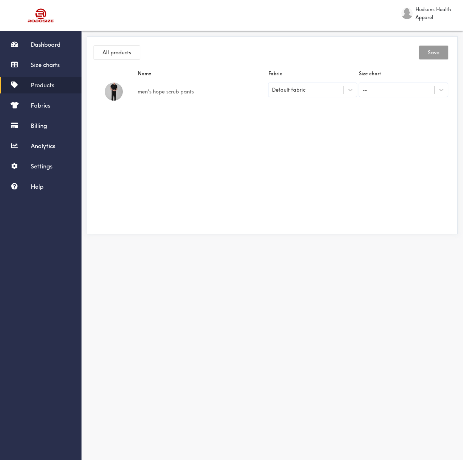
click at [415, 97] on td "--" at bounding box center [403, 92] width 91 height 24
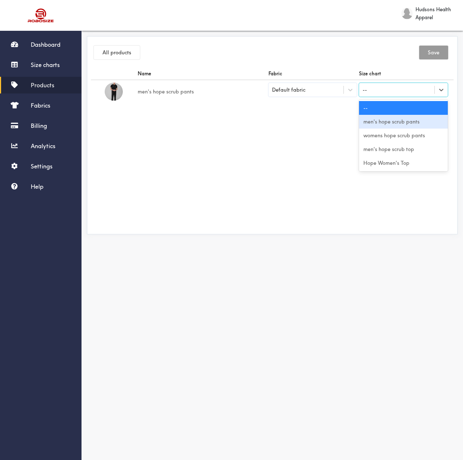
click at [421, 126] on div "men's hope scrub pants" at bounding box center [403, 122] width 88 height 14
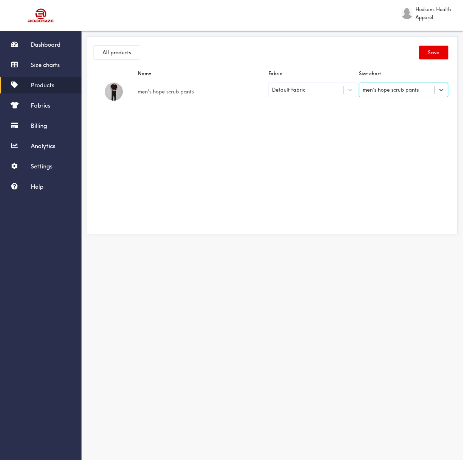
click at [432, 60] on div "All products Save" at bounding box center [272, 53] width 363 height 27
click at [432, 56] on button "Save" at bounding box center [433, 53] width 29 height 14
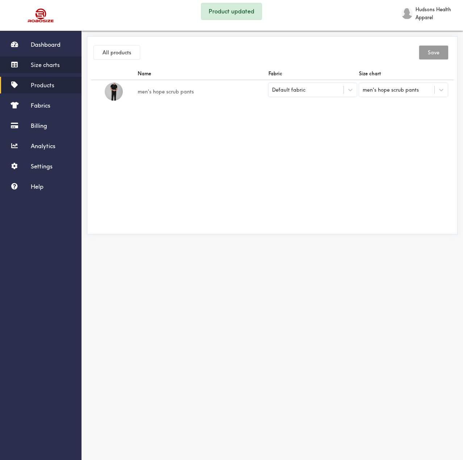
click at [43, 68] on span "Size charts" at bounding box center [45, 64] width 29 height 7
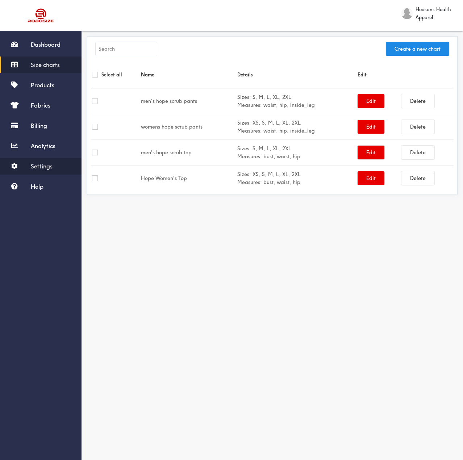
click at [49, 165] on span "Settings" at bounding box center [42, 166] width 22 height 7
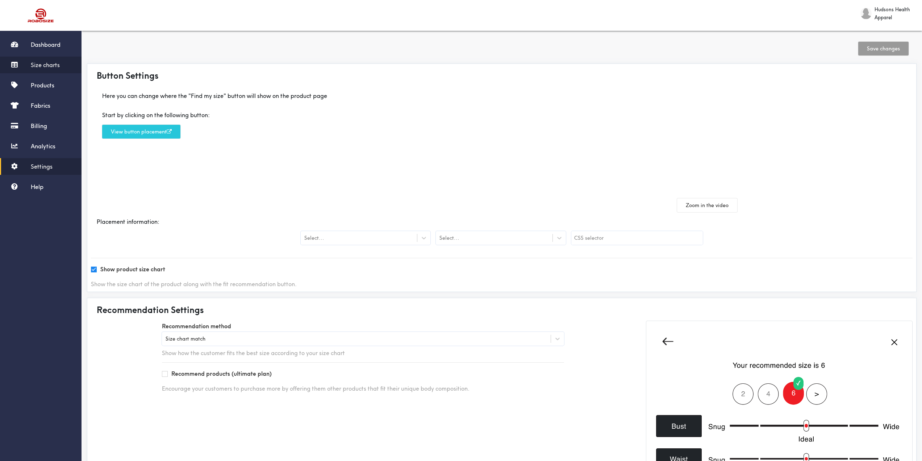
click at [50, 59] on link "Size charts" at bounding box center [41, 65] width 82 height 17
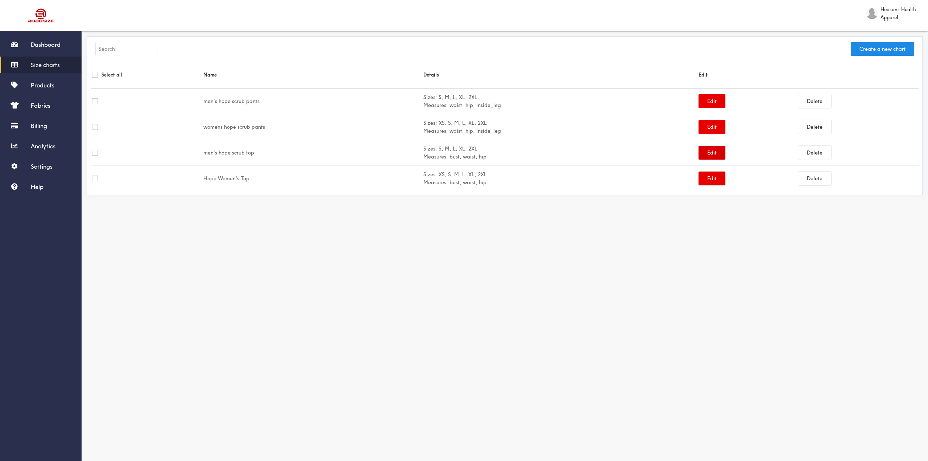
click at [712, 154] on button "Edit" at bounding box center [711, 153] width 27 height 14
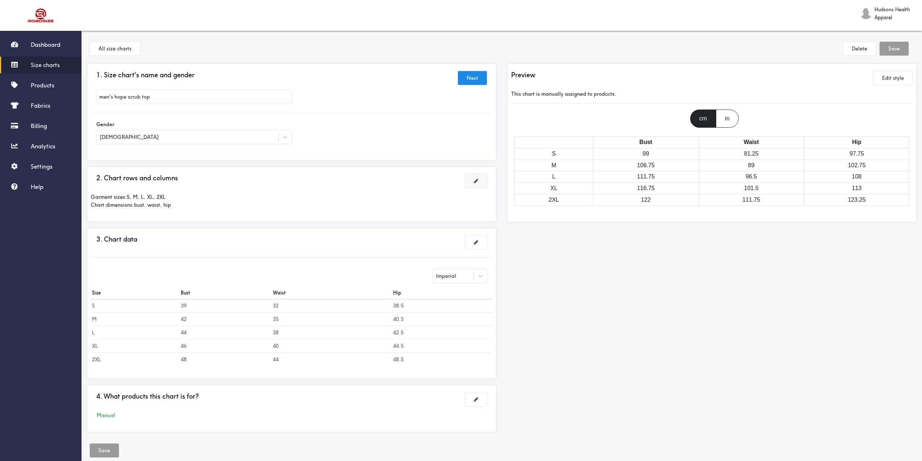
click at [474, 179] on span at bounding box center [476, 180] width 4 height 5
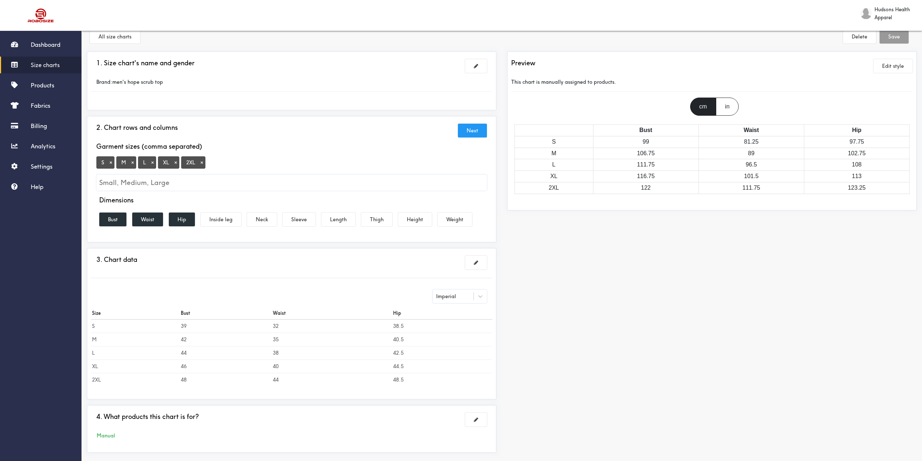
scroll to position [46, 0]
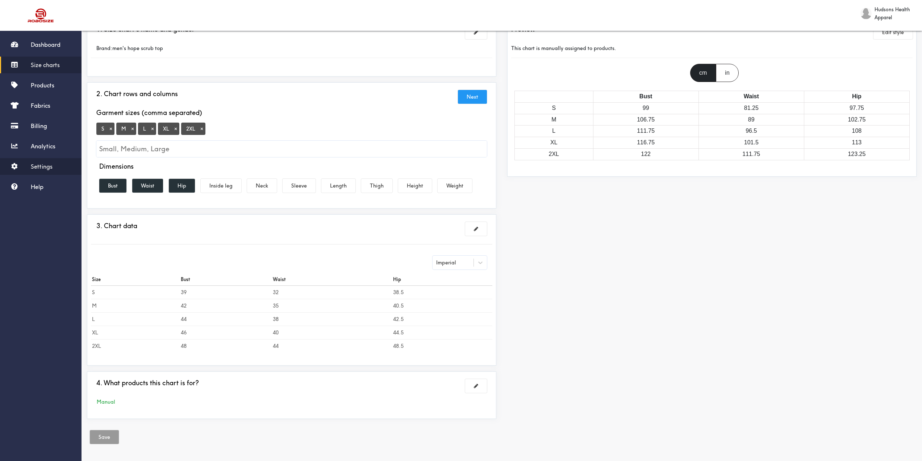
click at [42, 164] on span "Settings" at bounding box center [42, 166] width 22 height 7
